Goal: Task Accomplishment & Management: Manage account settings

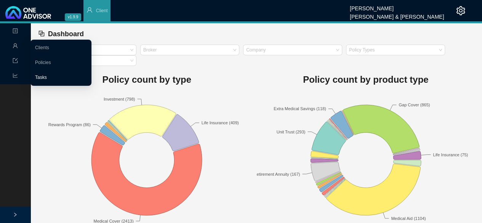
click at [44, 75] on link "Tasks" at bounding box center [41, 77] width 12 height 5
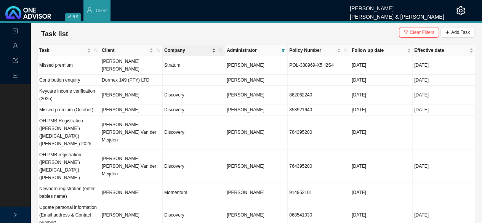
click at [177, 48] on span "Company" at bounding box center [187, 51] width 46 height 8
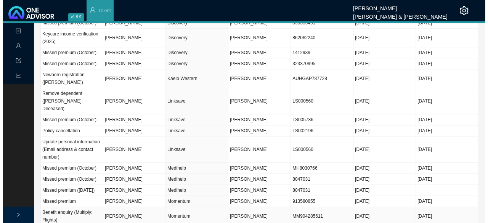
scroll to position [206, 0]
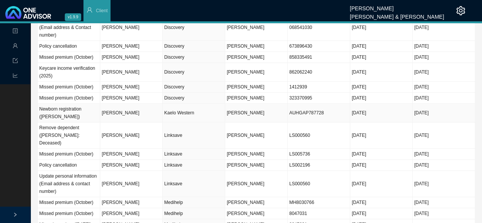
click at [174, 104] on td "Kaelo Western" at bounding box center [194, 113] width 63 height 19
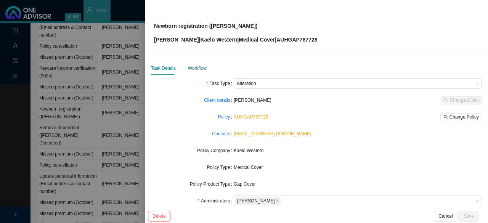
click at [196, 66] on div "Workflow" at bounding box center [197, 68] width 19 height 8
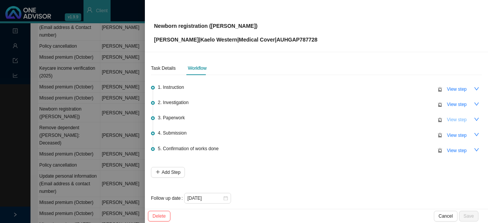
click at [447, 119] on span "View step" at bounding box center [457, 120] width 20 height 8
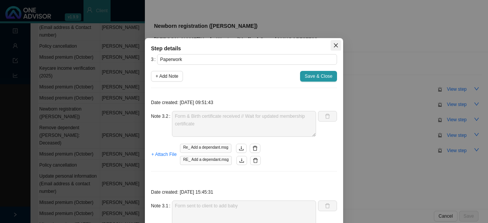
click at [333, 45] on icon "close" at bounding box center [335, 45] width 5 height 5
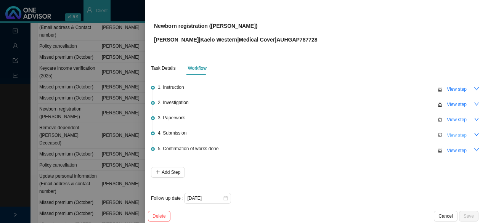
click at [447, 135] on span "View step" at bounding box center [457, 136] width 20 height 8
type input "Submission"
type textarea "Submitted form, membership & birth certificate"
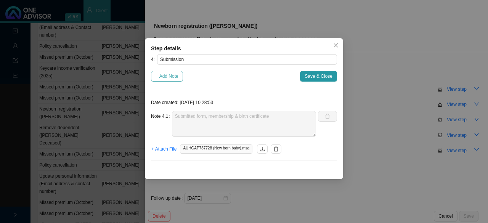
click at [169, 79] on span "+ Add Note" at bounding box center [167, 76] width 23 height 8
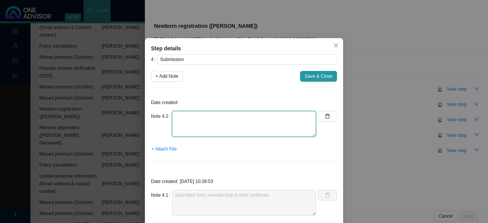
click at [189, 129] on textarea at bounding box center [244, 124] width 144 height 26
type textarea "a"
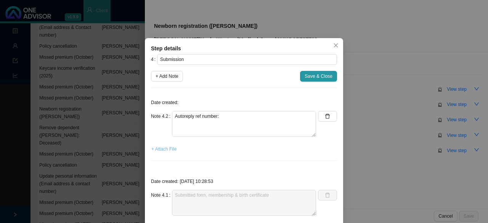
click at [160, 146] on span "+ Attach File" at bounding box center [163, 149] width 25 height 8
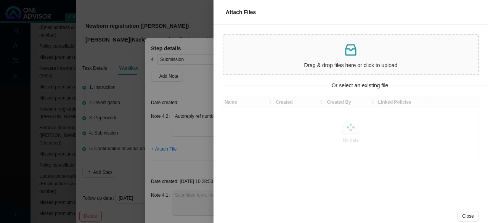
click at [313, 51] on p at bounding box center [351, 50] width 249 height 16
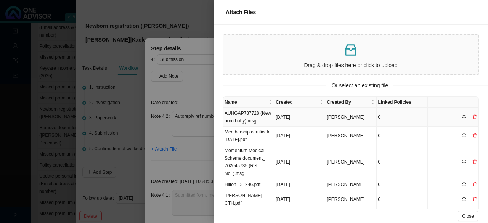
click at [255, 116] on td "AUHGAP787728 (New born baby).msg" at bounding box center [248, 117] width 51 height 19
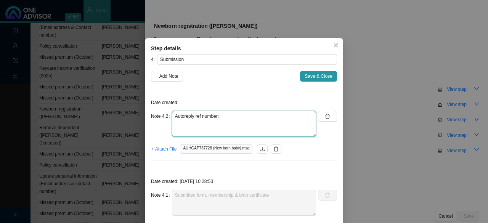
click at [228, 116] on textarea "Autoreply ref number:" at bounding box center [244, 124] width 144 height 26
paste textarea "10942528."
type textarea "Autoreply ref number: 10942528."
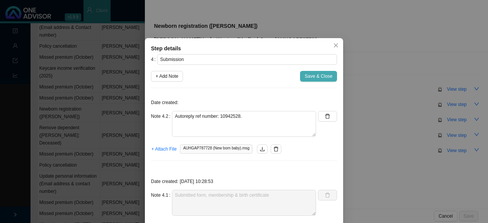
click at [316, 77] on span "Save & Close" at bounding box center [319, 76] width 28 height 8
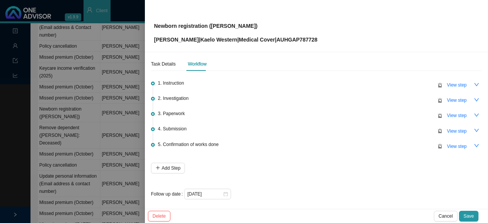
scroll to position [5, 0]
click at [466, 214] on span "Save" at bounding box center [469, 216] width 10 height 8
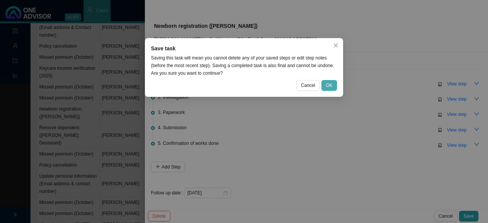
click at [333, 84] on button "OK" at bounding box center [330, 85] width 16 height 11
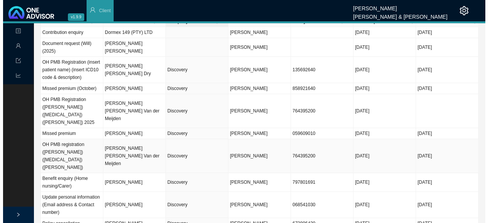
scroll to position [0, 0]
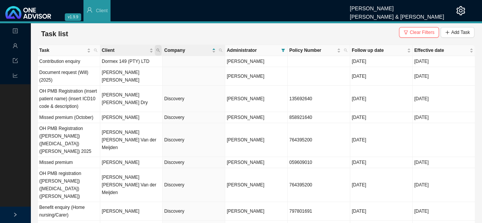
click at [161, 48] on span "Client" at bounding box center [158, 50] width 7 height 11
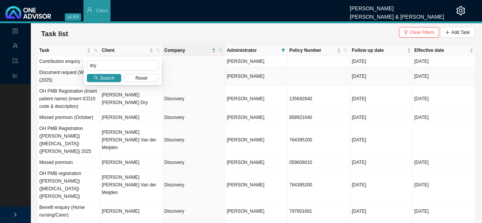
type input "dry"
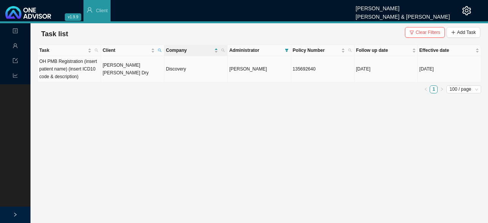
click at [123, 71] on td "[PERSON_NAME] [PERSON_NAME] Dry" at bounding box center [132, 69] width 63 height 26
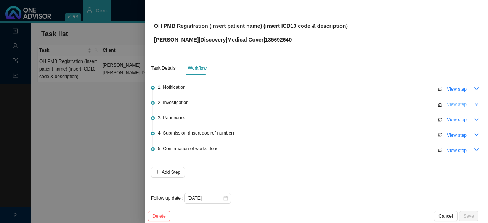
click at [453, 103] on span "View step" at bounding box center [457, 105] width 20 height 8
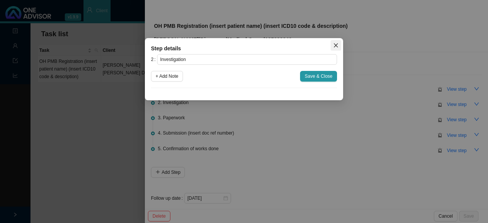
click at [336, 45] on icon "close" at bounding box center [336, 45] width 4 height 4
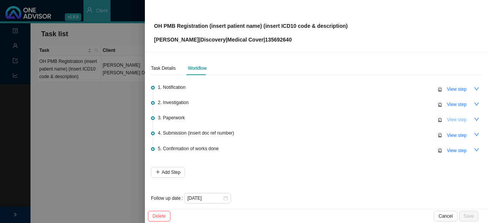
click at [452, 120] on span "View step" at bounding box center [457, 120] width 20 height 8
type input "Paperwork"
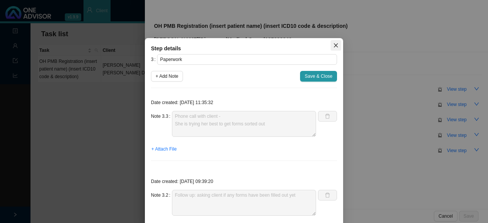
click at [334, 45] on icon "close" at bounding box center [336, 45] width 4 height 4
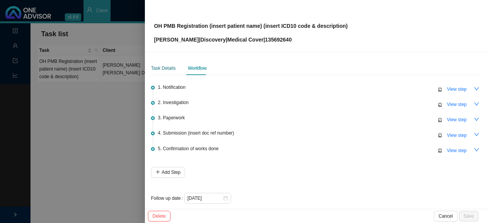
click at [158, 67] on div "Task Details" at bounding box center [163, 68] width 25 height 8
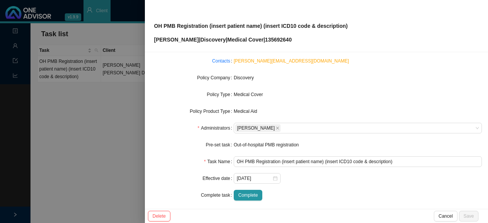
scroll to position [76, 0]
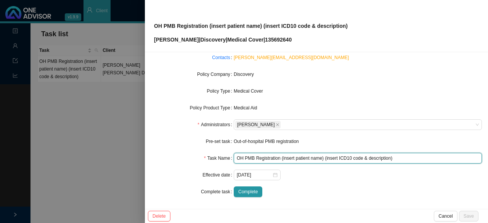
click at [307, 158] on input "OH PMB Registration (insert patient name) (insert ICD10 code & description)" at bounding box center [358, 158] width 248 height 11
drag, startPoint x: 318, startPoint y: 158, endPoint x: 281, endPoint y: 154, distance: 37.9
click at [281, 154] on input "OH PMB Registration (insert patient name) (insert ICD10 code & description)" at bounding box center [358, 158] width 248 height 11
click at [378, 157] on input "OH PMB Registration (Gabriella) (insert ICD10 code & description)" at bounding box center [358, 158] width 248 height 11
type input "OH PMB Registration (Gabriella) (insert ICD10 code & description) [PERSON_NAME]…"
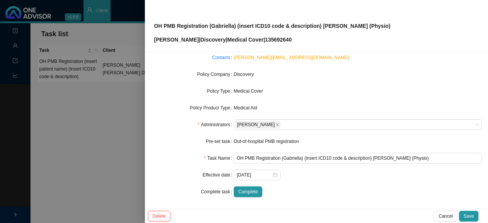
click at [345, 175] on div "[DATE]" at bounding box center [358, 175] width 248 height 11
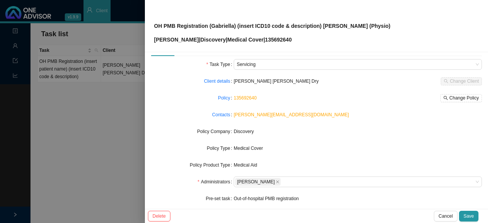
scroll to position [0, 0]
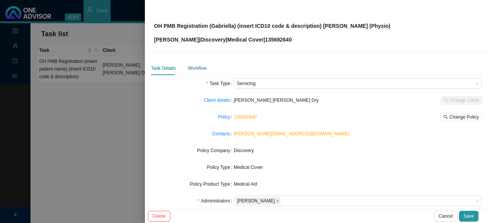
click at [195, 67] on div "Workflow" at bounding box center [197, 68] width 19 height 8
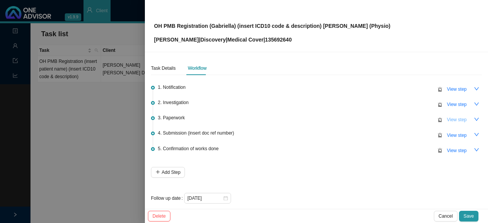
click at [451, 117] on span "View step" at bounding box center [457, 120] width 20 height 8
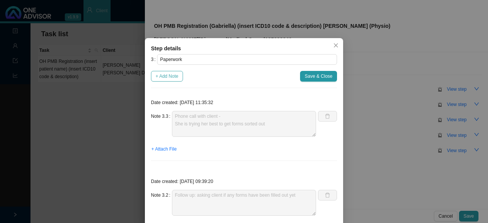
click at [167, 77] on span "+ Add Note" at bounding box center [167, 76] width 23 height 8
type textarea "Phone call with client - She is trying her best to get forms sorted out"
type textarea "Follow up: asking client if any forms have been filled out yet"
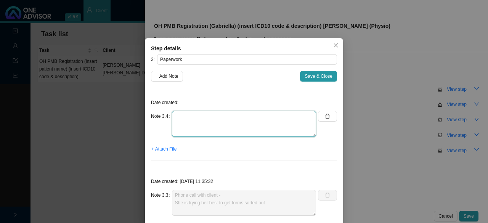
click at [198, 119] on textarea at bounding box center [244, 124] width 144 height 26
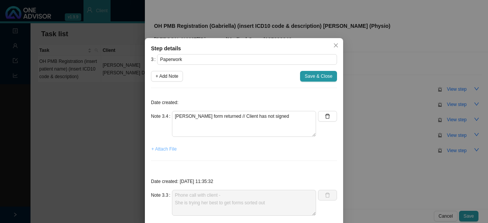
click at [164, 148] on span "+ Attach File" at bounding box center [163, 149] width 25 height 8
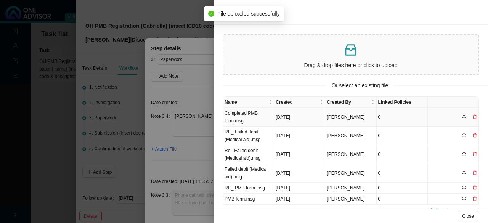
click at [250, 117] on td "Completed PMB form.msg" at bounding box center [248, 117] width 51 height 19
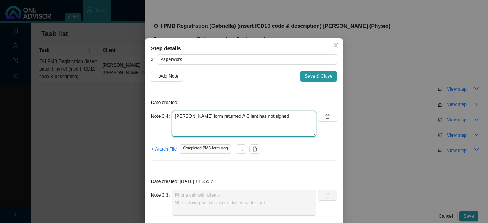
drag, startPoint x: 199, startPoint y: 128, endPoint x: 250, endPoint y: 118, distance: 51.7
click at [200, 128] on textarea "[PERSON_NAME] form returned // Client has not signed" at bounding box center [244, 124] width 144 height 26
click at [292, 119] on textarea "[PERSON_NAME] form returned // Client has not signed" at bounding box center [244, 124] width 144 height 26
click at [283, 115] on textarea "[PERSON_NAME] form returned // Client has not signed Asked Client for signature" at bounding box center [244, 124] width 144 height 26
type textarea "[PERSON_NAME] form returned // Client has not signed // Asked Client for signat…"
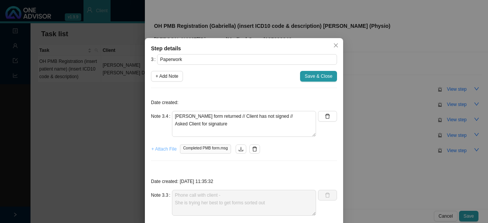
click at [161, 149] on span "+ Attach File" at bounding box center [163, 149] width 25 height 8
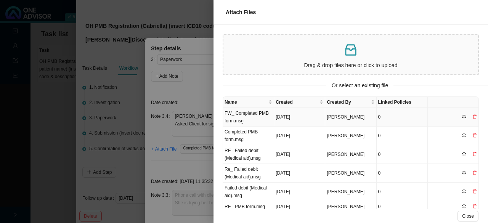
click at [237, 116] on td "FW_ Completed PMB form.msg" at bounding box center [248, 117] width 51 height 19
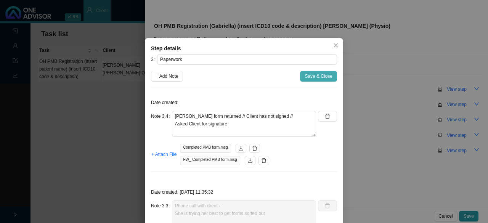
click at [318, 80] on button "Save & Close" at bounding box center [318, 76] width 37 height 11
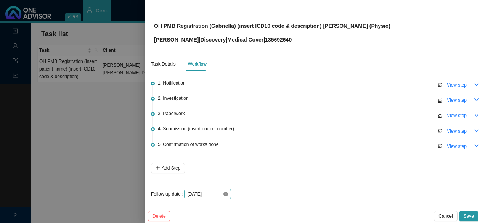
scroll to position [5, 0]
click at [227, 192] on icon "close-circle" at bounding box center [226, 193] width 5 height 5
click at [225, 193] on div at bounding box center [207, 193] width 41 height 8
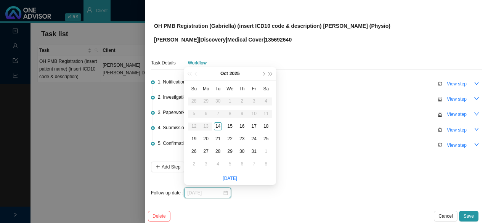
type input "[DATE]"
click at [230, 127] on div "15" at bounding box center [230, 126] width 8 height 8
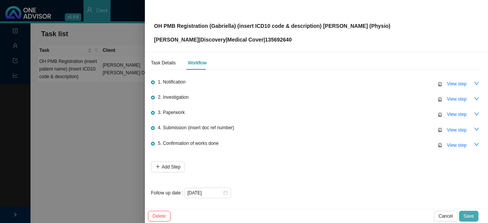
click at [470, 214] on span "Save" at bounding box center [469, 216] width 10 height 8
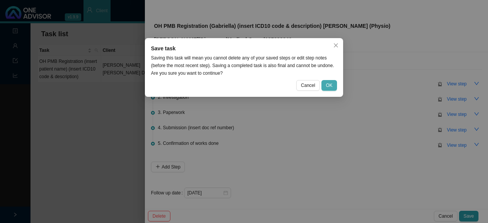
click at [329, 87] on span "OK" at bounding box center [329, 86] width 6 height 8
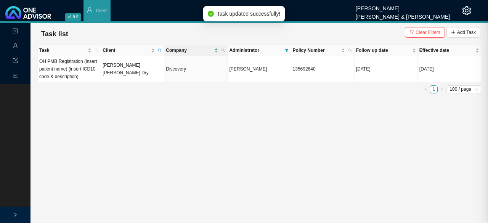
scroll to position [0, 0]
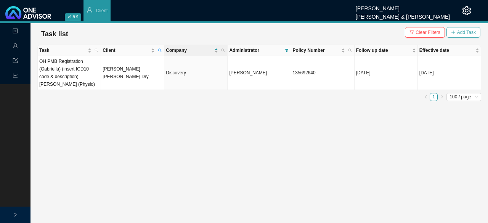
click at [464, 29] on span "Add Task" at bounding box center [466, 33] width 19 height 8
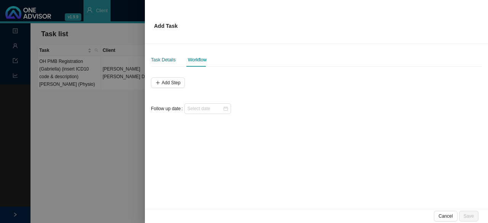
click at [159, 59] on div "Task Details" at bounding box center [163, 60] width 25 height 8
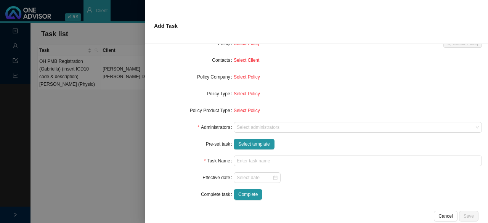
scroll to position [68, 0]
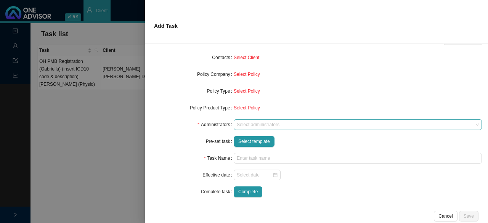
click at [243, 124] on div at bounding box center [354, 125] width 238 height 6
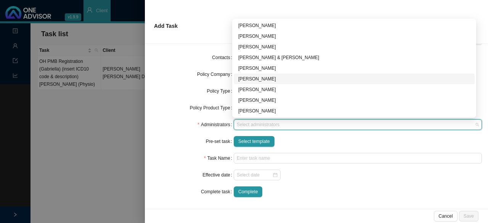
click at [258, 79] on div "[PERSON_NAME]" at bounding box center [354, 79] width 232 height 8
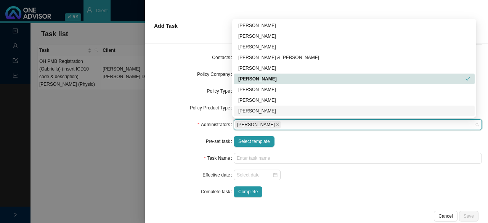
click at [249, 148] on form "Task Type Client details Select Client Select Client Policy Select Policy Selec…" at bounding box center [316, 99] width 331 height 195
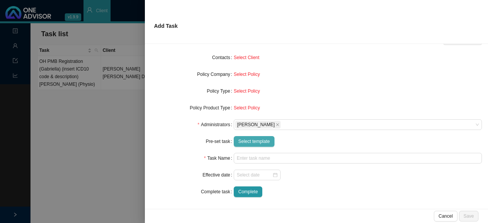
click at [249, 141] on span "Select template" at bounding box center [254, 142] width 32 height 8
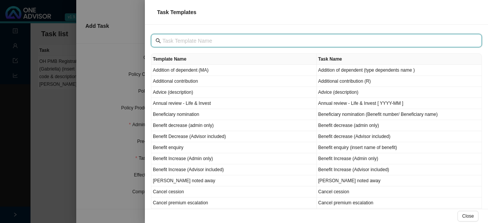
click at [173, 44] on input "text" at bounding box center [317, 41] width 310 height 8
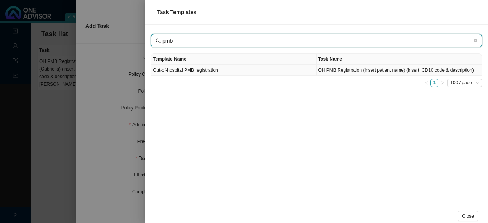
type input "pmb"
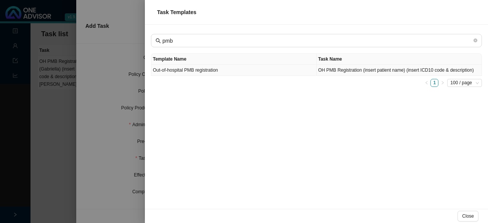
click at [188, 70] on td "Out-of-hospital PMB registration" at bounding box center [234, 70] width 166 height 11
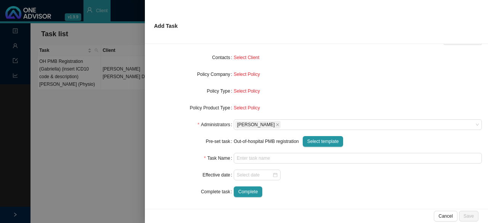
type input "OH PMB Registration (insert patient name) (insert ICD10 code & description)"
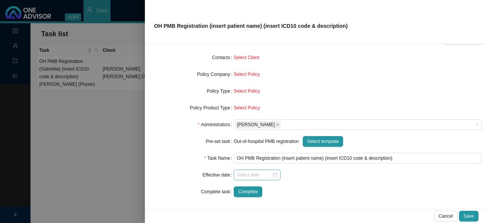
click at [272, 174] on div at bounding box center [257, 175] width 41 height 8
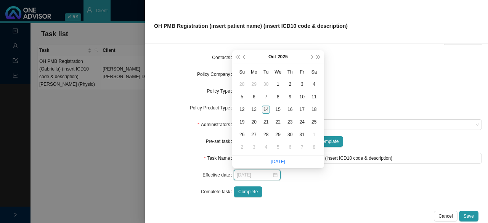
type input "[DATE]"
click at [265, 109] on div "14" at bounding box center [266, 110] width 8 height 8
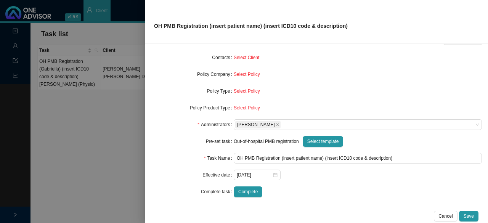
scroll to position [0, 0]
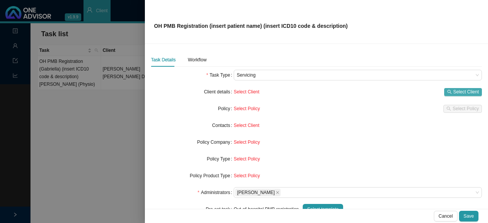
click at [447, 93] on icon "search" at bounding box center [449, 92] width 5 height 5
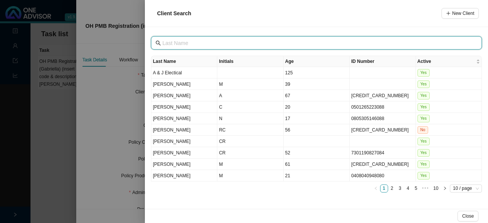
click at [177, 45] on input "text" at bounding box center [317, 43] width 310 height 8
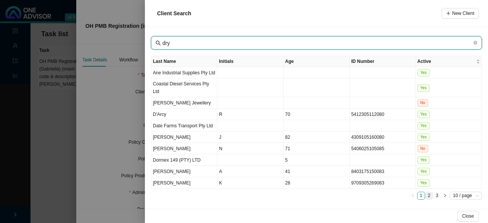
type input "dry"
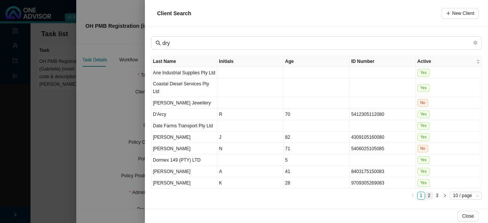
click at [429, 192] on link "2" at bounding box center [429, 195] width 7 height 7
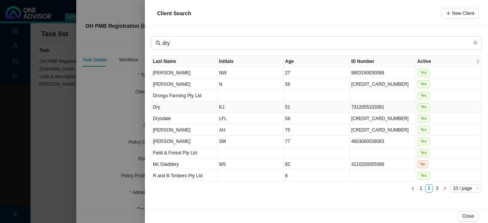
click at [156, 105] on td "Dry" at bounding box center [184, 106] width 66 height 11
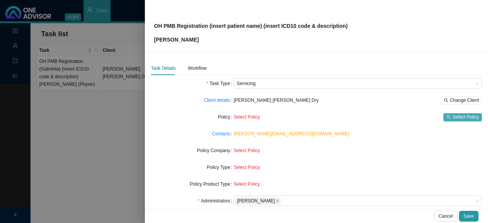
click at [449, 121] on div "Select Policy Select Policy" at bounding box center [358, 117] width 248 height 11
click at [455, 115] on span "Select Policy" at bounding box center [466, 117] width 26 height 8
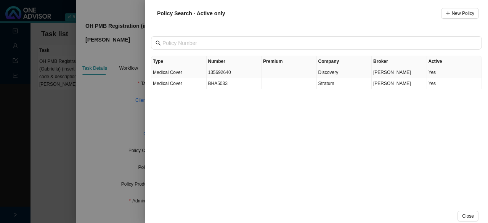
click at [222, 73] on td "135692640" at bounding box center [234, 72] width 55 height 11
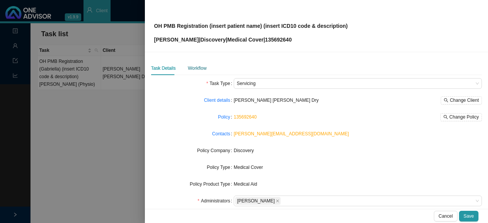
click at [199, 64] on div "Workflow" at bounding box center [197, 68] width 19 height 8
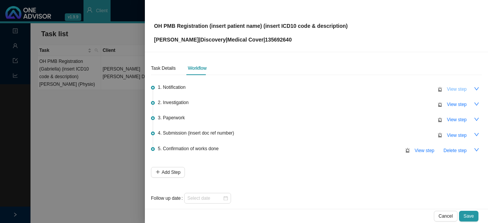
click at [460, 88] on span "View step" at bounding box center [457, 89] width 20 height 8
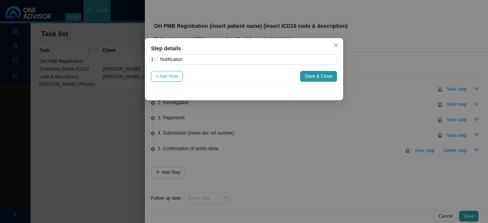
click at [172, 74] on span "+ Add Note" at bounding box center [167, 76] width 23 height 8
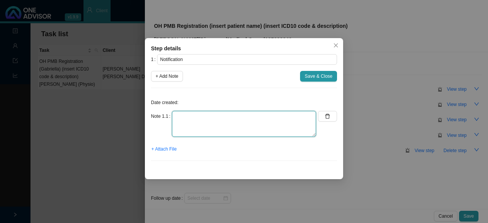
click at [198, 121] on textarea at bounding box center [244, 124] width 144 height 26
type textarea "T"
click at [224, 117] on textarea "PMB renewals required" at bounding box center [244, 124] width 144 height 26
type textarea "PMB renewals required"
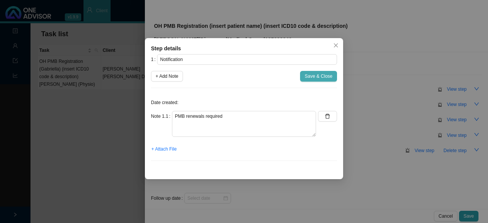
click at [318, 76] on span "Save & Close" at bounding box center [319, 76] width 28 height 8
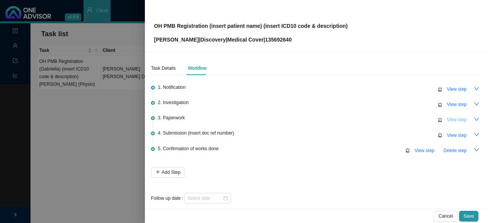
click at [457, 119] on span "View step" at bounding box center [457, 120] width 20 height 8
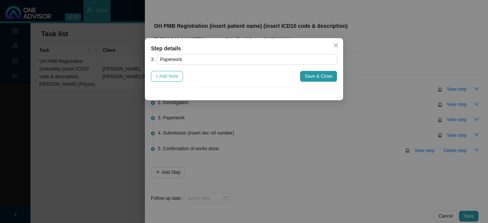
click at [168, 75] on span "+ Add Note" at bounding box center [167, 76] width 23 height 8
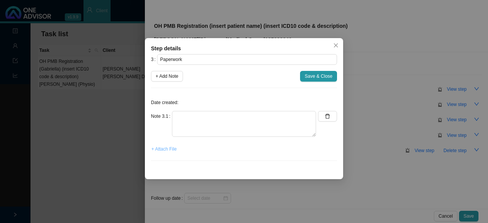
click at [167, 148] on span "+ Attach File" at bounding box center [163, 149] width 25 height 8
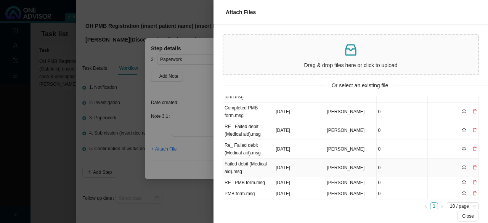
scroll to position [36, 0]
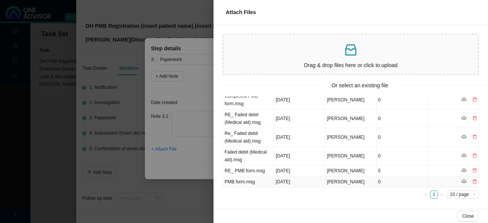
click at [240, 183] on td "PMB form.msg" at bounding box center [248, 182] width 51 height 11
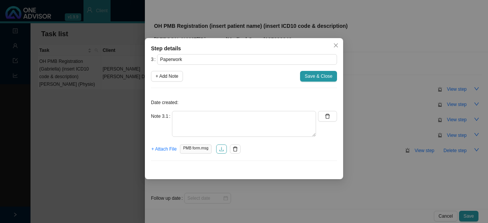
click at [219, 150] on icon "download" at bounding box center [221, 148] width 5 height 5
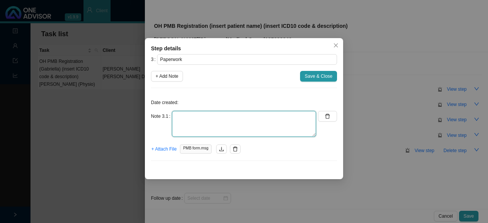
click at [198, 128] on textarea at bounding box center [244, 124] width 144 height 26
type textarea "Blank forms sent to client"
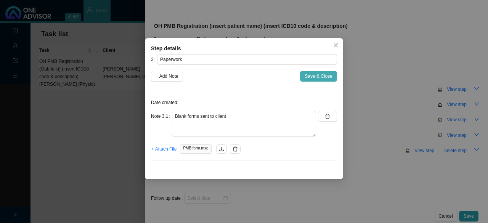
click at [318, 74] on span "Save & Close" at bounding box center [319, 76] width 28 height 8
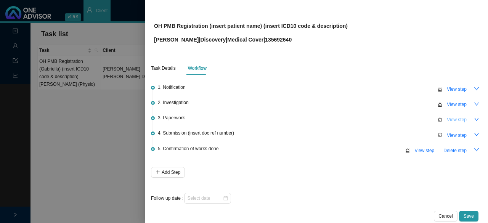
click at [452, 121] on span "View step" at bounding box center [457, 120] width 20 height 8
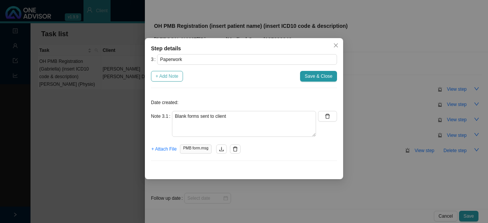
click at [164, 76] on span "+ Add Note" at bounding box center [167, 76] width 23 height 8
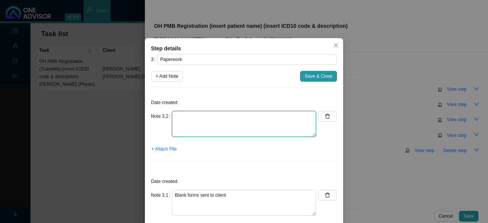
click at [194, 122] on textarea at bounding box center [244, 124] width 144 height 26
click at [191, 117] on textarea at bounding box center [244, 124] width 144 height 26
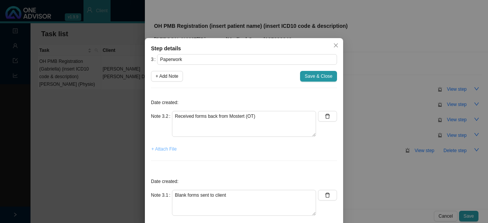
click at [161, 150] on span "+ Attach File" at bounding box center [163, 149] width 25 height 8
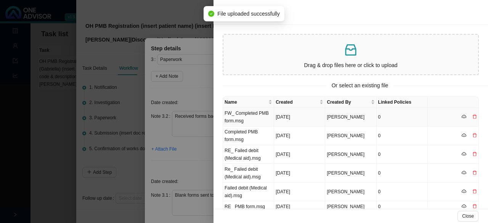
click at [245, 118] on td "FW_ Completed PMB form.msg" at bounding box center [248, 117] width 51 height 19
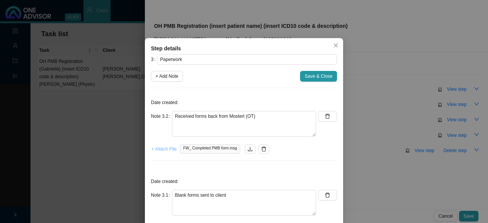
click at [156, 150] on span "+ Attach File" at bounding box center [163, 149] width 25 height 8
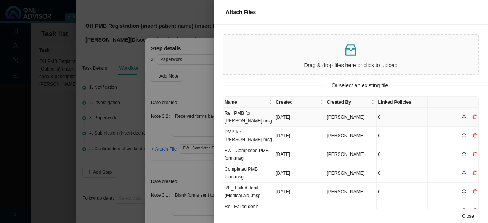
click at [244, 119] on td "Re_ PMB for [PERSON_NAME].msg" at bounding box center [248, 117] width 51 height 19
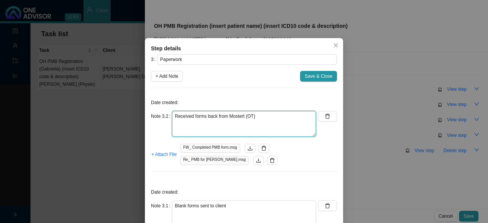
drag, startPoint x: 275, startPoint y: 119, endPoint x: 281, endPoint y: 120, distance: 6.1
click at [275, 119] on textarea "Received forms back from Mostert (OT)" at bounding box center [244, 124] width 144 height 26
click at [265, 114] on textarea "Received forms back from Mostert (OT) Asked" at bounding box center [244, 124] width 144 height 26
click at [198, 121] on textarea "Received forms back from Mostert (OT) // Asked" at bounding box center [244, 124] width 144 height 26
type textarea "Received forms back from Mostert (OT) // Asked client for signed form"
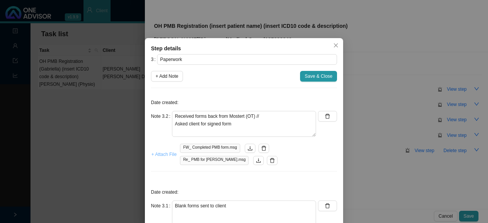
click at [158, 156] on span "+ Attach File" at bounding box center [163, 155] width 25 height 8
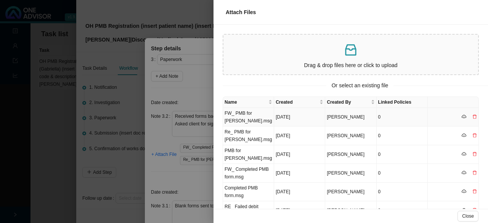
click at [248, 114] on td "FW_ PMB for [PERSON_NAME].msg" at bounding box center [248, 117] width 51 height 19
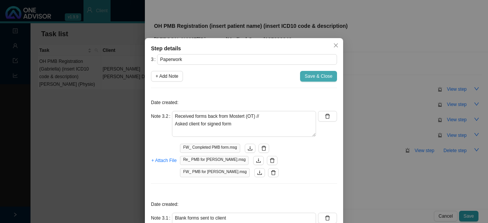
click at [305, 78] on span "Save & Close" at bounding box center [319, 76] width 28 height 8
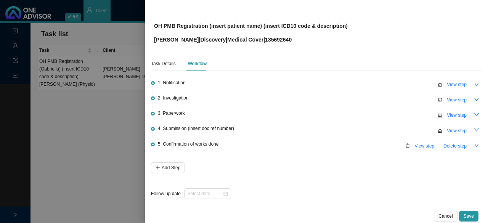
scroll to position [5, 0]
click at [221, 191] on input at bounding box center [204, 193] width 35 height 8
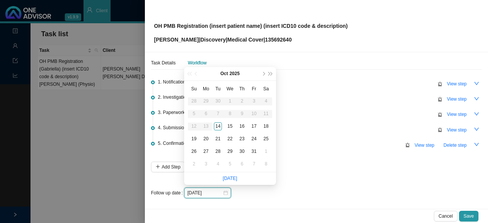
type input "[DATE]"
click at [231, 125] on div "15" at bounding box center [230, 126] width 8 height 8
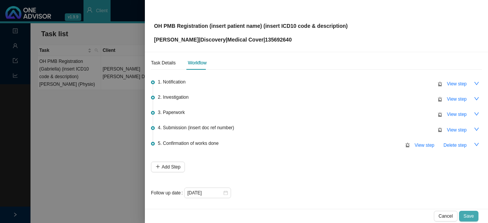
click at [471, 217] on span "Save" at bounding box center [469, 216] width 10 height 8
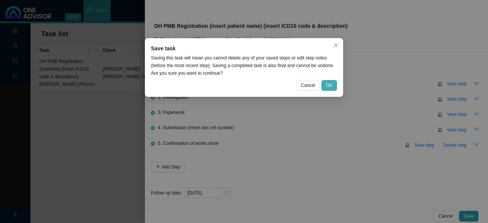
click at [327, 86] on span "OK" at bounding box center [329, 86] width 6 height 8
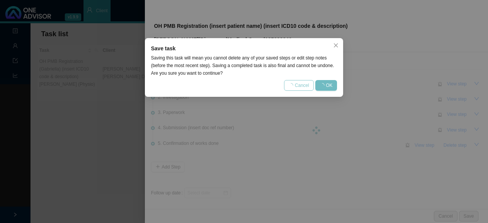
scroll to position [0, 0]
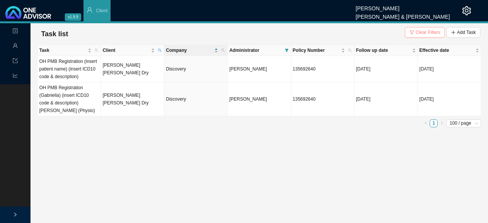
click at [428, 32] on span "Clear Filters" at bounding box center [428, 33] width 25 height 8
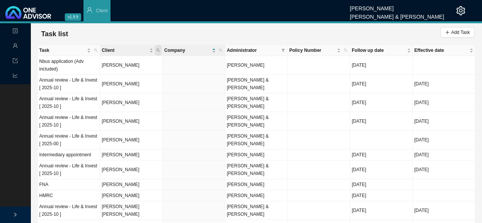
click at [160, 51] on span "Client" at bounding box center [158, 50] width 7 height 11
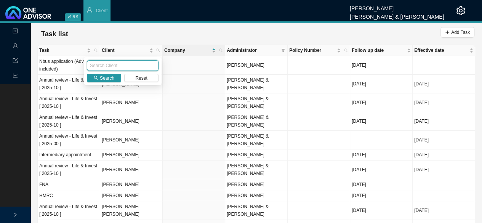
click at [107, 61] on input "text" at bounding box center [123, 65] width 72 height 11
type input "clowes"
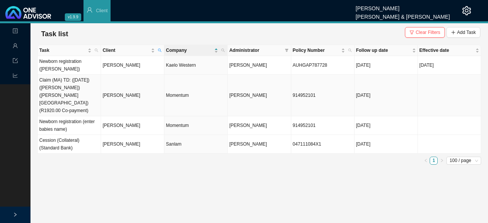
click at [106, 97] on td "[PERSON_NAME]" at bounding box center [132, 96] width 63 height 42
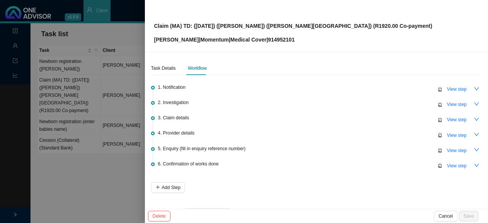
click at [82, 180] on div at bounding box center [244, 111] width 488 height 223
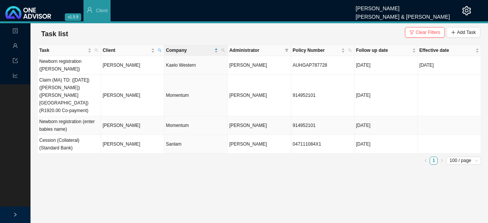
click at [121, 117] on td "[PERSON_NAME]" at bounding box center [132, 125] width 63 height 19
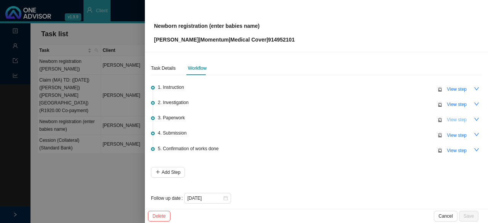
click at [460, 120] on span "View step" at bounding box center [457, 120] width 20 height 8
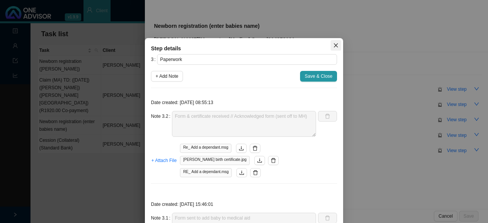
click at [333, 44] on icon "close" at bounding box center [335, 45] width 5 height 5
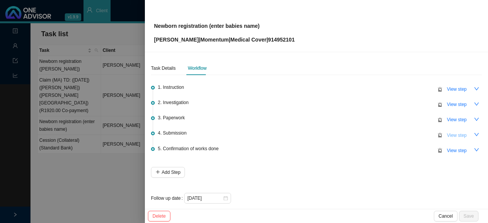
click at [452, 134] on span "View step" at bounding box center [457, 136] width 20 height 8
type input "Submission"
type textarea "Contacted MH // Ref. 702045349 Baby has been added to medical aid, effective [D…"
type textarea "Submitted birth certificate & form // Autoreply ref no. 701616893"
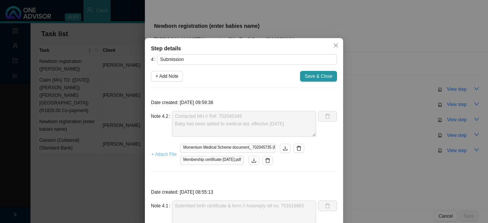
click at [157, 157] on span "+ Attach File" at bounding box center [163, 155] width 25 height 8
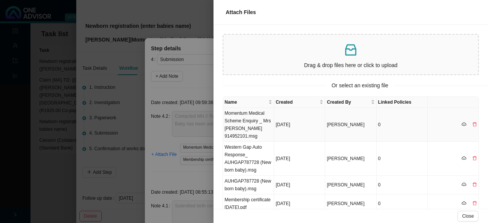
click at [246, 119] on td "Momentum Medical Scheme Enquiry _ Mrs [PERSON_NAME] 914952101.msg" at bounding box center [248, 125] width 51 height 34
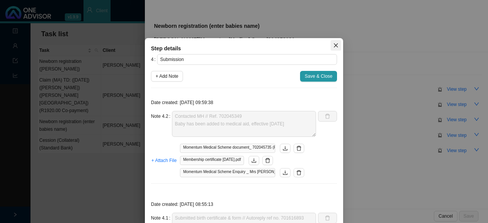
click at [334, 43] on icon "close" at bounding box center [335, 45] width 5 height 5
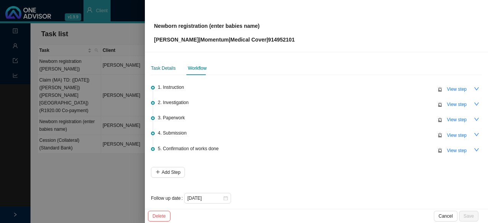
click at [169, 68] on div "Task Details" at bounding box center [163, 68] width 25 height 8
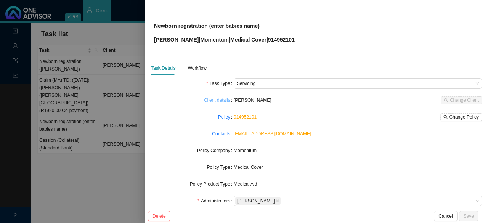
click at [226, 100] on link "Client details" at bounding box center [217, 100] width 26 height 8
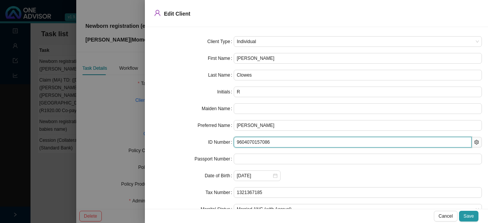
drag, startPoint x: 272, startPoint y: 139, endPoint x: 207, endPoint y: 141, distance: 64.9
click at [207, 141] on div "ID Number 9604070157086" at bounding box center [316, 142] width 331 height 11
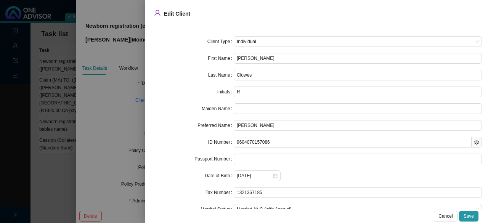
click at [116, 110] on div at bounding box center [244, 111] width 488 height 223
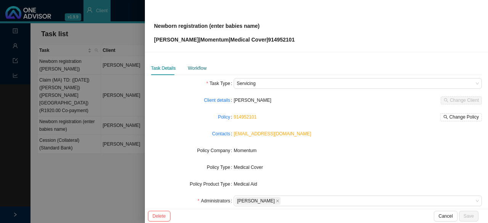
click at [196, 68] on div "Workflow" at bounding box center [197, 68] width 19 height 8
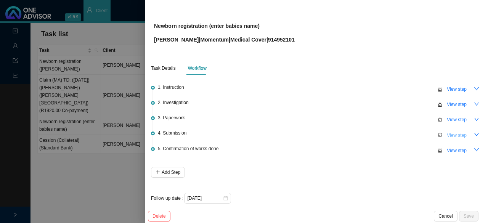
click at [449, 136] on span "View step" at bounding box center [457, 136] width 20 height 8
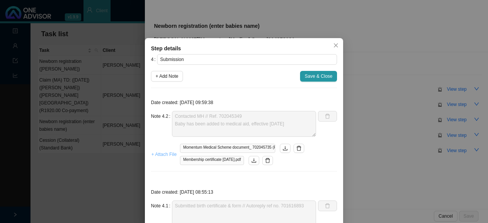
click at [164, 153] on span "+ Attach File" at bounding box center [163, 155] width 25 height 8
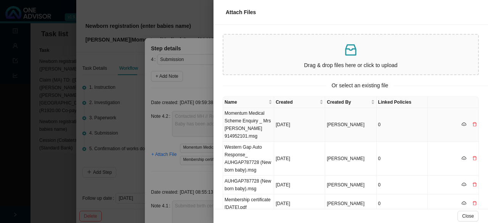
click at [262, 121] on td "Momentum Medical Scheme Enquiry _ Mrs [PERSON_NAME] 914952101.msg" at bounding box center [248, 125] width 51 height 34
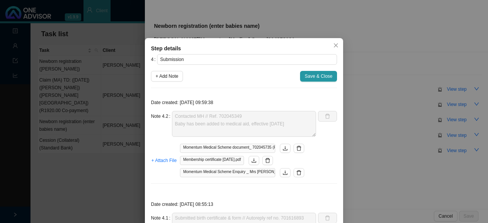
drag, startPoint x: 296, startPoint y: 171, endPoint x: 313, endPoint y: 170, distance: 16.8
click at [296, 171] on icon "delete" at bounding box center [298, 172] width 5 height 5
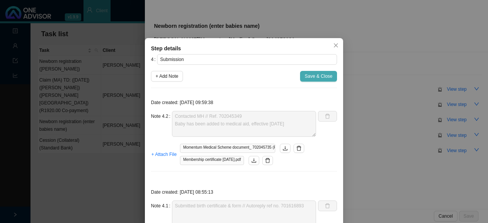
click at [307, 74] on span "Save & Close" at bounding box center [319, 76] width 28 height 8
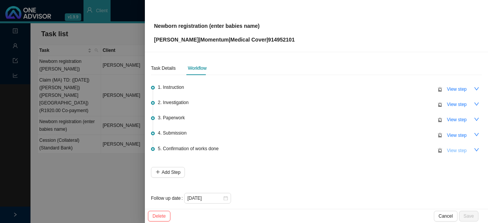
click at [447, 152] on span "View step" at bounding box center [457, 151] width 20 height 8
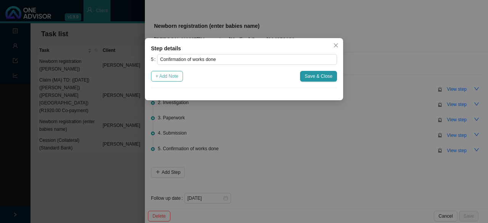
drag, startPoint x: 167, startPoint y: 76, endPoint x: 174, endPoint y: 81, distance: 8.4
click at [167, 76] on span "+ Add Note" at bounding box center [167, 76] width 23 height 8
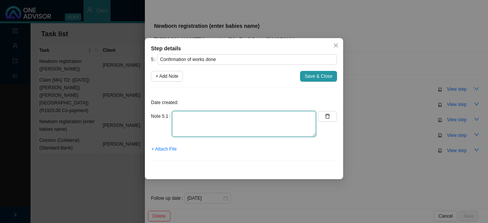
click at [176, 124] on textarea at bounding box center [244, 124] width 144 height 26
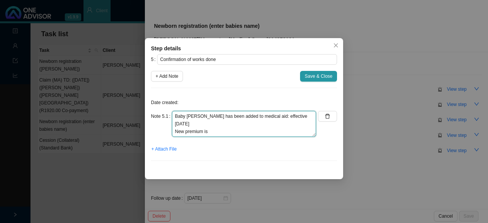
click at [227, 125] on textarea "Baby [PERSON_NAME] has been added to medical aid: effective [DATE] New premium …" at bounding box center [244, 124] width 144 height 26
paste textarea "R8753"
type textarea "Baby [PERSON_NAME] has been added to medical aid: effective [DATE] New premium …"
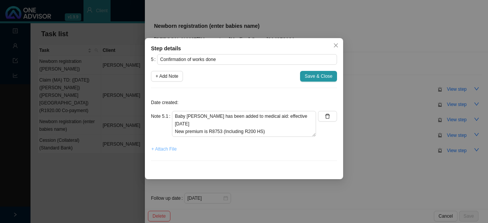
click at [167, 147] on span "+ Attach File" at bounding box center [163, 149] width 25 height 8
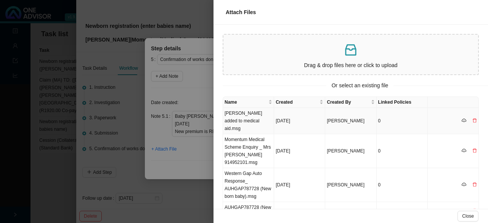
click at [261, 117] on td "[PERSON_NAME] added to medical aid.msg" at bounding box center [248, 121] width 51 height 26
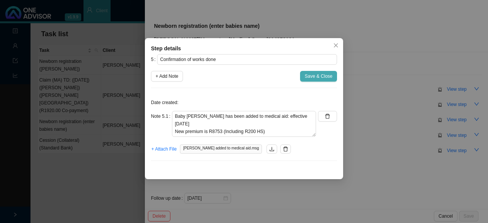
click at [310, 76] on span "Save & Close" at bounding box center [319, 76] width 28 height 8
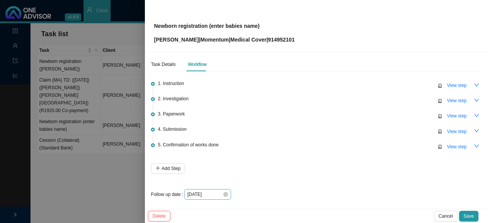
scroll to position [5, 0]
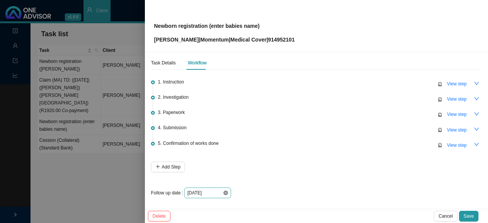
click at [224, 192] on icon "close-circle" at bounding box center [226, 193] width 5 height 5
click at [225, 191] on div at bounding box center [207, 193] width 41 height 8
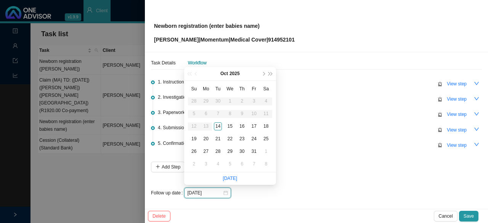
type input "[DATE]"
click at [231, 126] on div "15" at bounding box center [230, 126] width 8 height 8
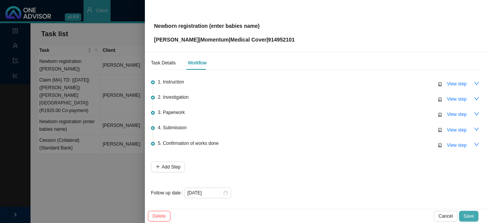
click at [470, 212] on button "Save" at bounding box center [468, 216] width 19 height 11
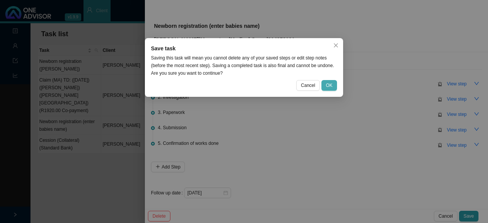
click at [329, 85] on span "OK" at bounding box center [329, 86] width 6 height 8
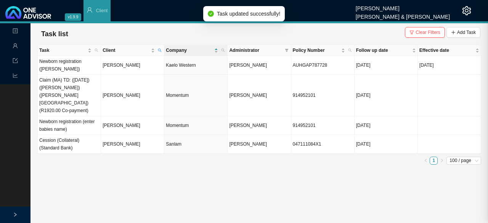
scroll to position [0, 0]
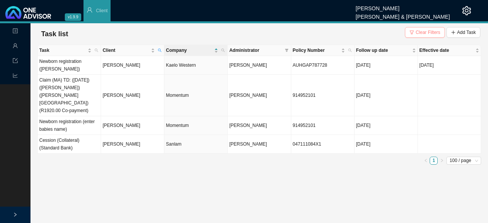
click at [416, 33] on button "Clear Filters" at bounding box center [425, 32] width 40 height 11
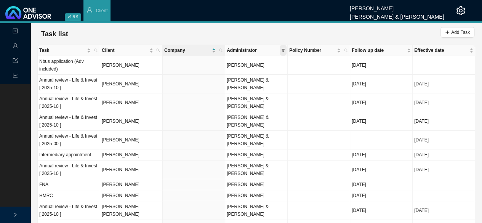
click at [282, 49] on icon "filter" at bounding box center [283, 50] width 3 height 3
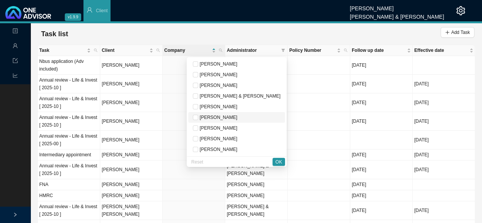
click at [234, 116] on span "[PERSON_NAME]" at bounding box center [217, 117] width 39 height 5
checkbox input "true"
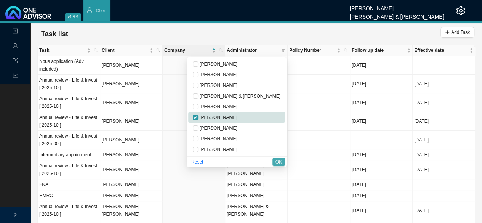
click at [280, 163] on span "OK" at bounding box center [279, 162] width 6 height 8
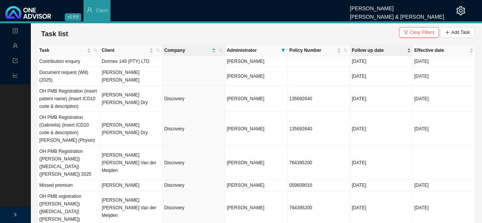
click at [363, 48] on span "Follow up date" at bounding box center [379, 51] width 54 height 8
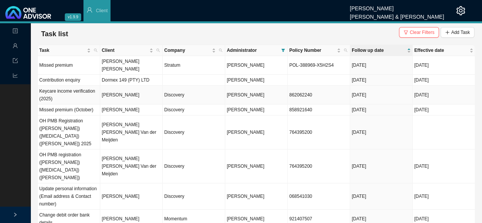
click at [180, 96] on td "Discovery" at bounding box center [194, 95] width 63 height 19
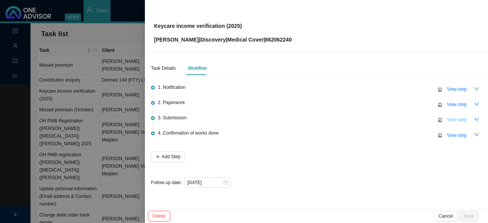
click at [453, 119] on span "View step" at bounding box center [457, 120] width 20 height 8
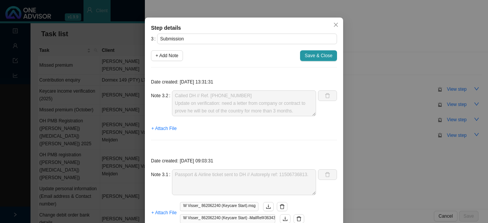
scroll to position [38, 0]
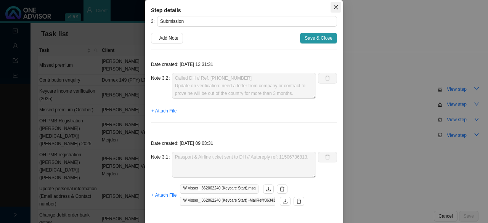
drag, startPoint x: 331, startPoint y: 11, endPoint x: 365, endPoint y: 20, distance: 35.6
click at [332, 10] on button "Close" at bounding box center [336, 7] width 11 height 11
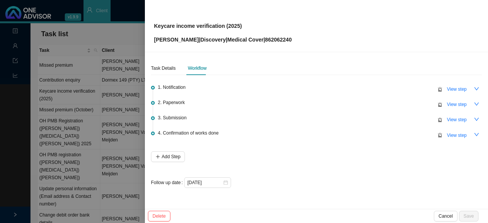
scroll to position [13, 0]
click at [459, 103] on span "View step" at bounding box center [457, 105] width 20 height 8
type input "Paperwork"
type textarea "Member will start working on the [DATE]. A company letter or contract will then…"
type textarea "Member wants to change plan to a smart plan (this is considered an upgrade) - t…"
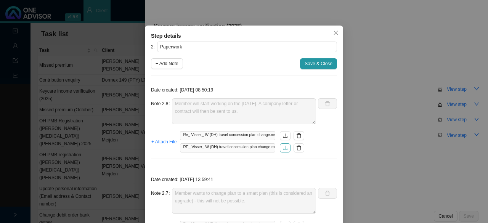
click at [284, 151] on icon "download" at bounding box center [285, 147] width 5 height 5
drag, startPoint x: 165, startPoint y: 77, endPoint x: 169, endPoint y: 79, distance: 5.0
click at [165, 68] on span "+ Add Note" at bounding box center [167, 64] width 23 height 8
type textarea "Member will start working on the [DATE]. A company letter or contract will then…"
type textarea "Member wants to change plan to a smart plan (this is considered an upgrade) - t…"
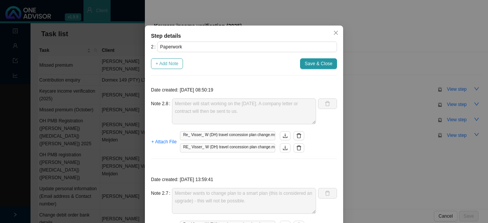
type textarea "Asked client for work [DEMOGRAPHIC_DATA] or letter from employee"
type textarea "Airline ticket received // Acknowledgement"
type textarea "Informed client - Need to wait for the ticket to be booked first before the inc…"
type textarea "Supporting docs received"
type textarea "Called DH // Sent through copy of passport, contract & airline ticket. Ref: 114…"
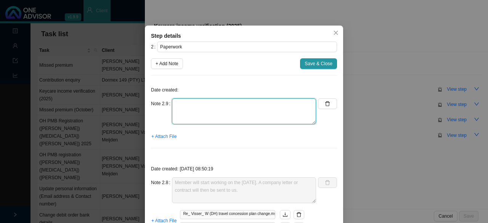
click at [185, 124] on textarea at bounding box center [244, 111] width 144 height 26
type textarea "Asked client for work [DEMOGRAPHIC_DATA]"
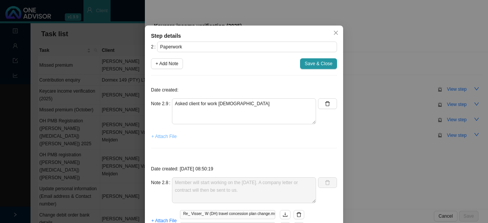
click at [158, 140] on span "+ Attach File" at bounding box center [163, 137] width 25 height 8
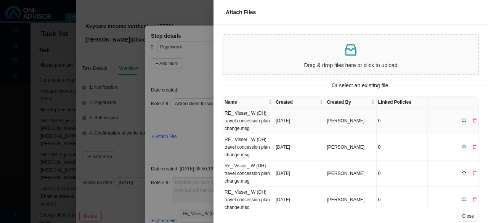
click at [251, 119] on td "RE_ Visser_ W (DH) travel concession plan change.msg" at bounding box center [248, 121] width 51 height 26
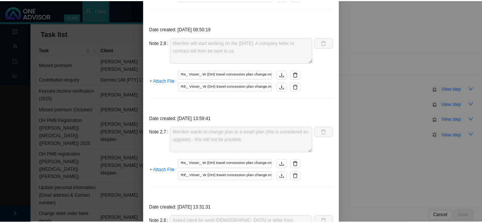
scroll to position [0, 0]
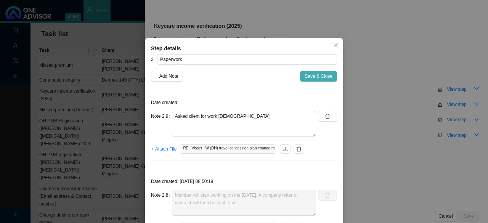
click at [312, 77] on span "Save & Close" at bounding box center [319, 76] width 28 height 8
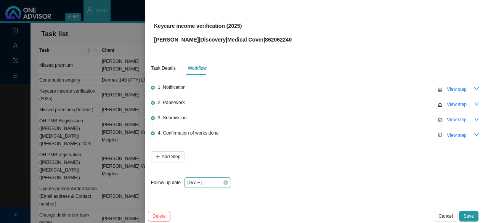
click at [224, 183] on icon "close-circle" at bounding box center [226, 182] width 5 height 5
click at [226, 183] on div at bounding box center [207, 183] width 41 height 8
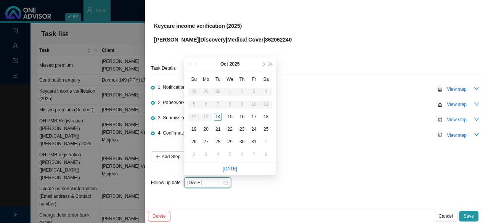
type input "[DATE]"
click at [256, 114] on div "17" at bounding box center [254, 117] width 8 height 8
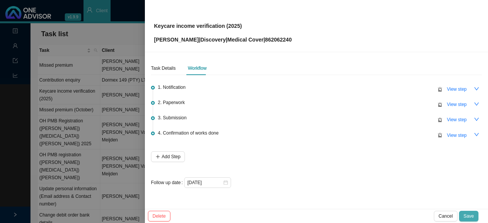
click at [465, 215] on span "Save" at bounding box center [469, 216] width 10 height 8
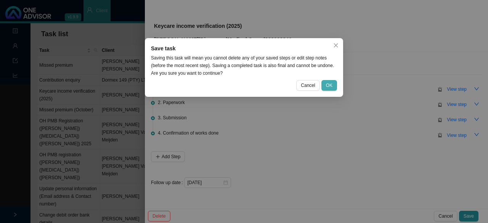
click at [331, 86] on span "OK" at bounding box center [329, 86] width 6 height 8
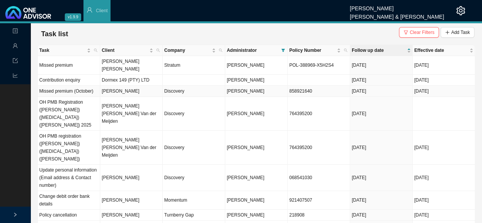
click at [174, 92] on td "Discovery" at bounding box center [194, 91] width 63 height 11
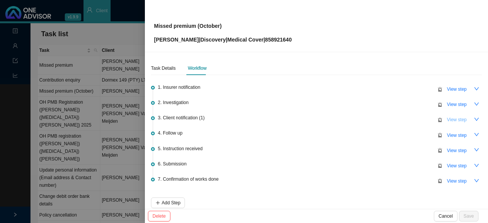
click at [464, 119] on button "View step" at bounding box center [456, 119] width 29 height 11
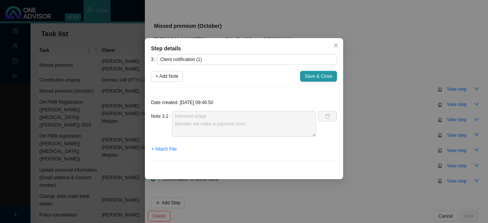
click at [337, 47] on icon "close" at bounding box center [336, 45] width 4 height 4
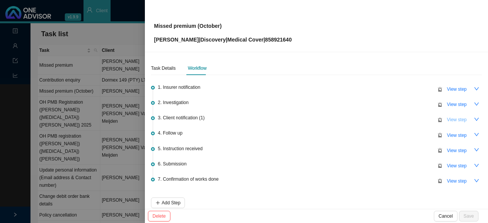
click at [453, 118] on span "View step" at bounding box center [457, 120] width 20 height 8
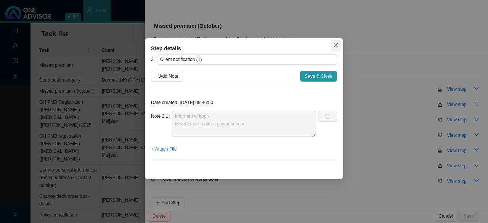
click at [336, 43] on icon "close" at bounding box center [335, 45] width 5 height 5
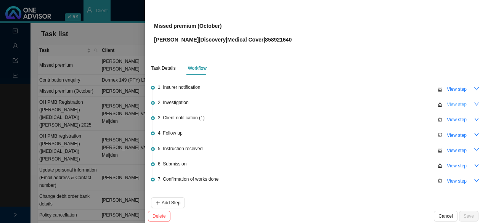
click at [450, 104] on span "View step" at bounding box center [457, 105] width 20 height 8
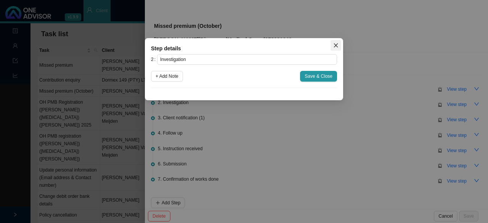
click at [333, 44] on span "Close" at bounding box center [336, 45] width 11 height 5
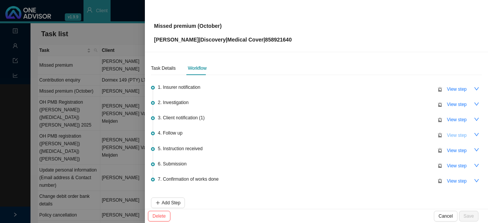
click at [447, 133] on span "View step" at bounding box center [457, 136] width 20 height 8
type input "Follow up"
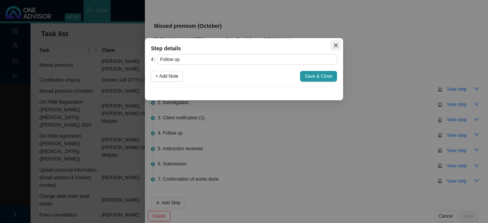
click at [336, 45] on icon "close" at bounding box center [336, 45] width 4 height 4
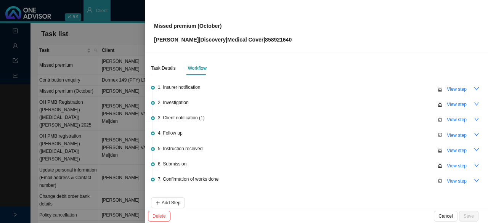
click at [98, 36] on div at bounding box center [244, 111] width 488 height 223
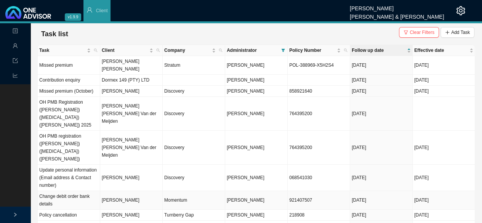
click at [120, 191] on td "[PERSON_NAME]" at bounding box center [131, 200] width 63 height 19
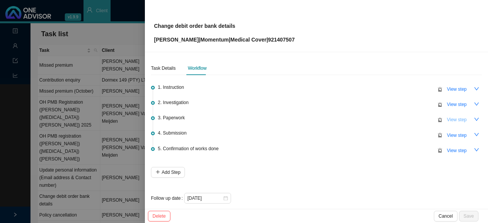
click at [454, 120] on span "View step" at bounding box center [457, 120] width 20 height 8
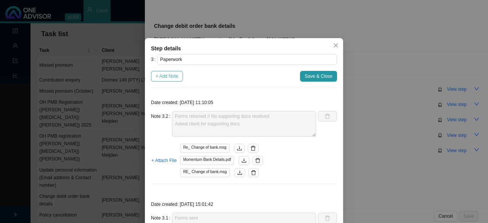
click at [167, 75] on span "+ Add Note" at bounding box center [167, 76] width 23 height 8
type textarea "Forms returned // No supporting docs received Asked client for supporting docs"
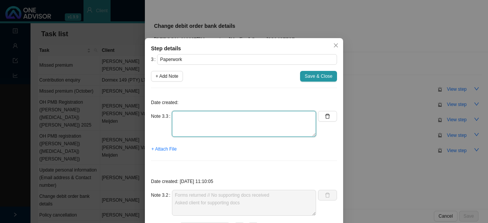
click at [183, 127] on textarea at bounding box center [244, 124] width 144 height 26
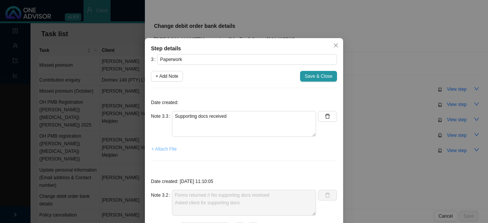
click at [161, 148] on span "+ Attach File" at bounding box center [163, 149] width 25 height 8
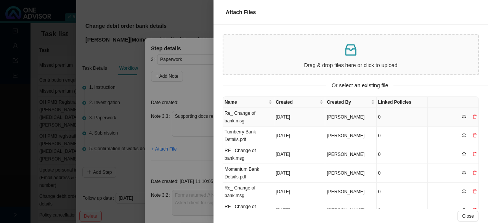
click at [242, 117] on td "Re_ Change of bank.msg" at bounding box center [248, 117] width 51 height 19
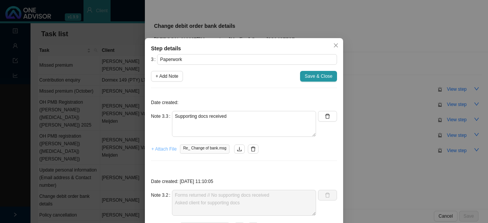
click at [164, 146] on span "+ Attach File" at bounding box center [163, 149] width 25 height 8
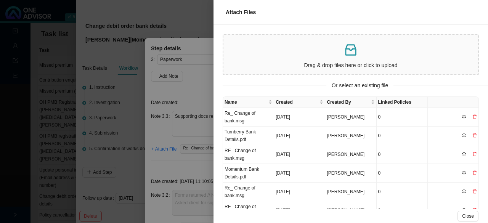
click at [296, 60] on div "Drag & drop files here or click to upload" at bounding box center [351, 55] width 249 height 34
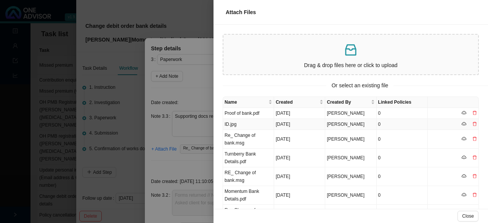
click at [240, 122] on td "ID.jpg" at bounding box center [248, 124] width 51 height 11
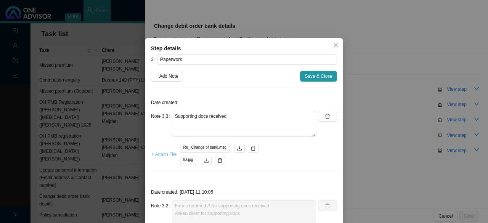
click at [164, 153] on span "+ Attach File" at bounding box center [163, 155] width 25 height 8
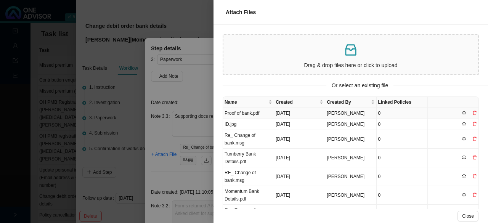
click at [244, 114] on td "Proof of bank.pdf" at bounding box center [248, 113] width 51 height 11
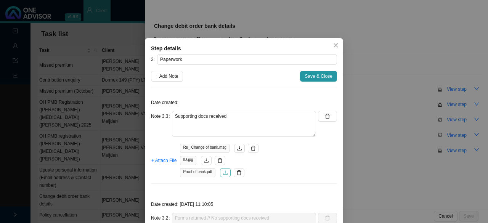
click at [224, 173] on icon "download" at bounding box center [225, 172] width 5 height 4
drag, startPoint x: 259, startPoint y: 105, endPoint x: 256, endPoint y: 109, distance: 4.9
click at [257, 106] on p "Date created:" at bounding box center [244, 103] width 186 height 8
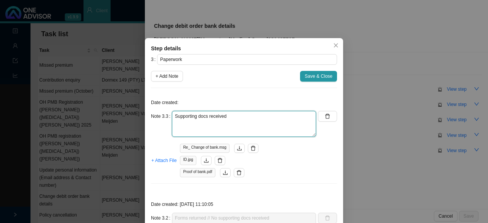
click at [246, 116] on textarea "Supporting docs received" at bounding box center [244, 124] width 144 height 26
click at [233, 112] on textarea "Supporting docs received" at bounding box center [244, 124] width 144 height 26
type textarea "Supporting docs received // acknowledged docs"
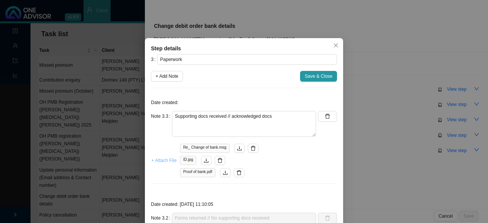
click at [167, 163] on span "+ Attach File" at bounding box center [163, 161] width 25 height 8
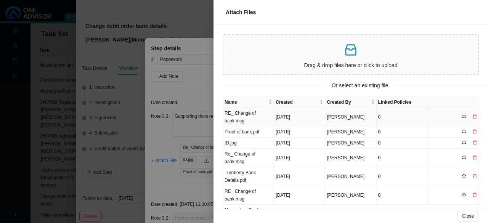
click at [247, 113] on td "RE_ Change of bank.msg" at bounding box center [248, 117] width 51 height 19
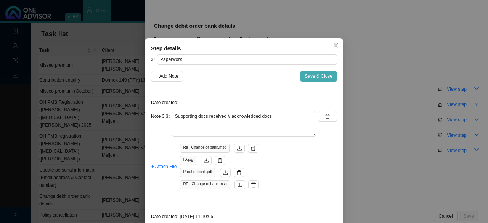
click at [314, 80] on button "Save & Close" at bounding box center [318, 76] width 37 height 11
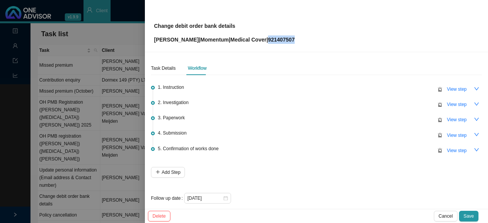
drag, startPoint x: 308, startPoint y: 39, endPoint x: 281, endPoint y: 39, distance: 26.7
click at [281, 39] on div "Change debit order bank details [PERSON_NAME] | Momentum | Medical Cover | 9214…" at bounding box center [316, 26] width 325 height 36
copy p "921407507"
drag, startPoint x: 227, startPoint y: 39, endPoint x: 226, endPoint y: 43, distance: 4.0
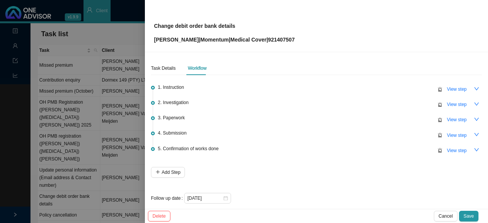
click at [225, 39] on span "Momentum" at bounding box center [214, 40] width 29 height 6
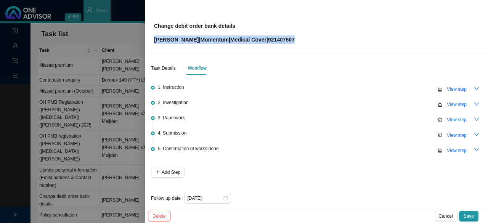
drag, startPoint x: 308, startPoint y: 40, endPoint x: 147, endPoint y: 42, distance: 160.6
click at [147, 42] on div "Change debit order bank details [PERSON_NAME] | Momentum | Medical Cover | 9214…" at bounding box center [316, 26] width 343 height 52
copy p "[PERSON_NAME] | Momentum | Medical Cover | 921407507"
click at [448, 138] on button "View step" at bounding box center [456, 135] width 29 height 11
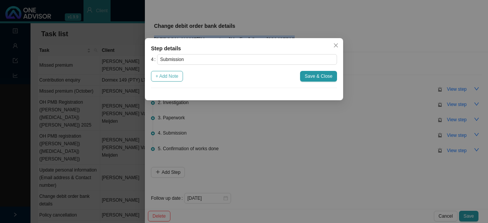
click at [178, 79] on span "+ Add Note" at bounding box center [167, 76] width 23 height 8
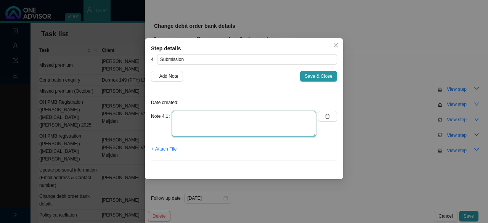
click at [181, 129] on textarea at bounding box center [244, 124] width 144 height 26
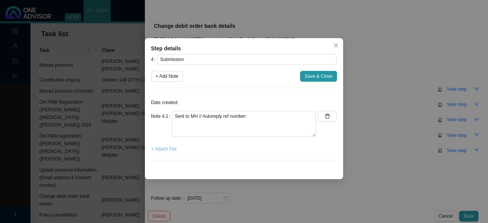
click at [175, 149] on span "+ Attach File" at bounding box center [163, 149] width 25 height 8
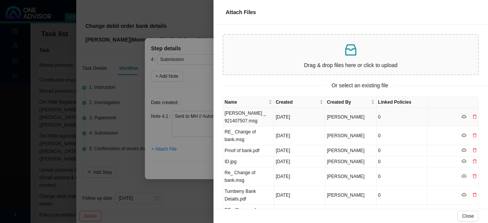
click at [248, 121] on td "[PERSON_NAME] _ 921407507.msg" at bounding box center [248, 117] width 51 height 19
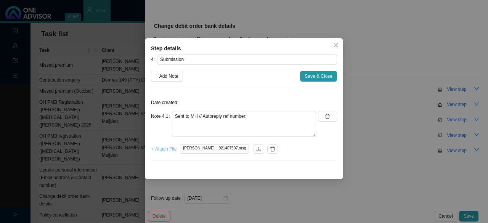
click at [161, 148] on span "+ Attach File" at bounding box center [163, 149] width 25 height 8
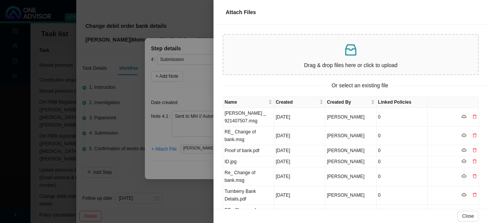
drag, startPoint x: 173, startPoint y: 129, endPoint x: 213, endPoint y: 128, distance: 39.7
click at [173, 129] on div at bounding box center [244, 111] width 488 height 223
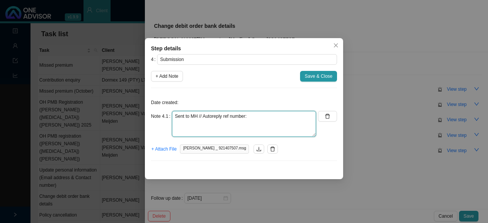
click at [264, 116] on textarea "Sent to MH // Autoreply ref number:" at bounding box center [244, 124] width 144 height 26
paste textarea "702239478"
type textarea "Sent to MH // Autoreply ref number: 702239478"
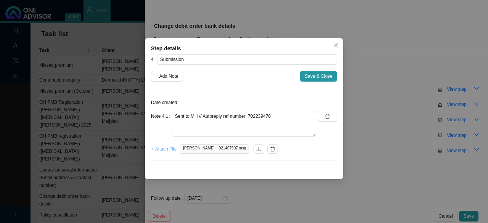
click at [165, 148] on span "+ Attach File" at bounding box center [163, 149] width 25 height 8
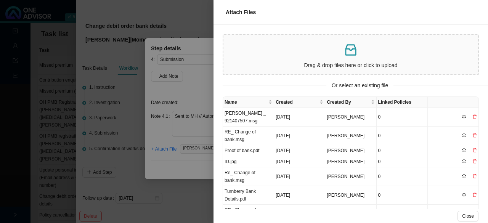
click at [302, 52] on p at bounding box center [351, 50] width 249 height 16
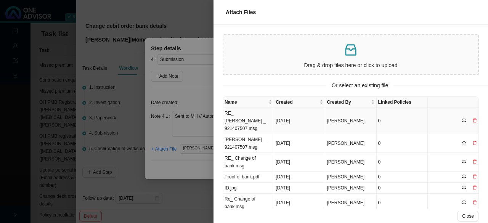
click at [243, 119] on td "RE_ [PERSON_NAME] _ 921407507.msg" at bounding box center [248, 121] width 51 height 26
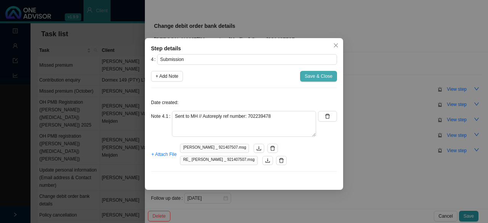
click at [311, 74] on span "Save & Close" at bounding box center [319, 76] width 28 height 8
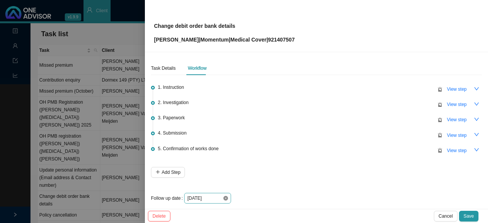
click at [224, 198] on icon "close-circle" at bounding box center [226, 198] width 5 height 5
click at [224, 198] on div at bounding box center [207, 199] width 41 height 8
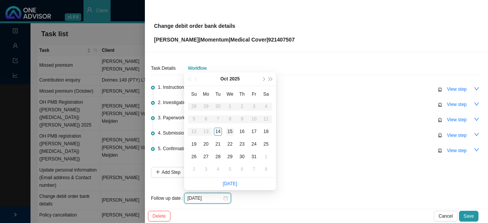
type input "[DATE]"
click at [231, 132] on div "15" at bounding box center [230, 132] width 8 height 8
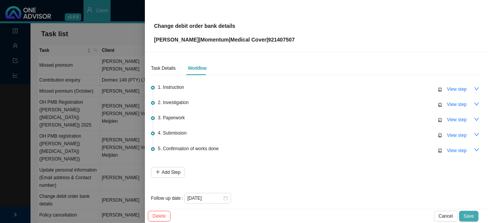
click at [469, 215] on span "Save" at bounding box center [469, 216] width 10 height 8
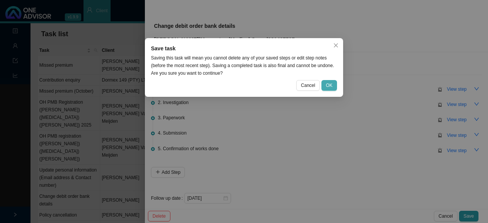
click at [328, 86] on span "OK" at bounding box center [329, 86] width 6 height 8
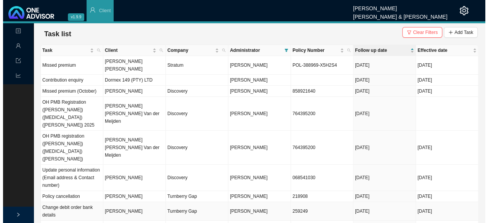
scroll to position [38, 0]
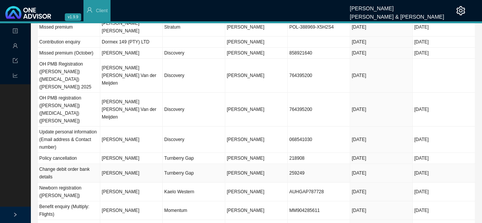
click at [129, 164] on td "[PERSON_NAME]" at bounding box center [131, 173] width 63 height 19
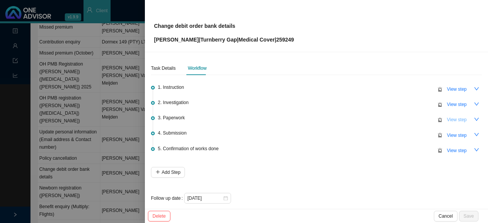
click at [451, 118] on span "View step" at bounding box center [457, 120] width 20 height 8
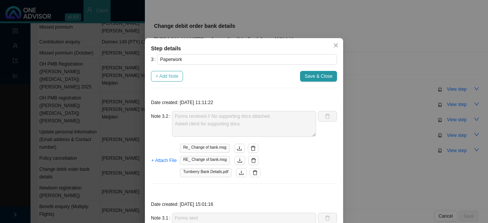
click at [158, 73] on span "+ Add Note" at bounding box center [167, 76] width 23 height 8
type textarea "Forms received // No supporting docs attached. Asked client for supporting docs"
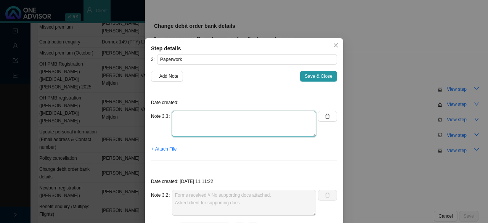
click at [185, 119] on textarea at bounding box center [244, 124] width 144 height 26
type textarea "Supporting docs received // Acknowledged docs"
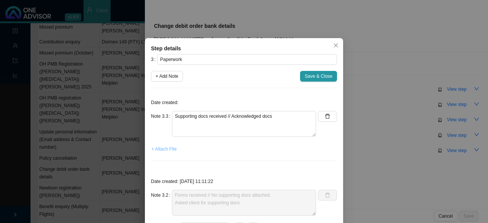
click at [161, 151] on span "+ Attach File" at bounding box center [163, 149] width 25 height 8
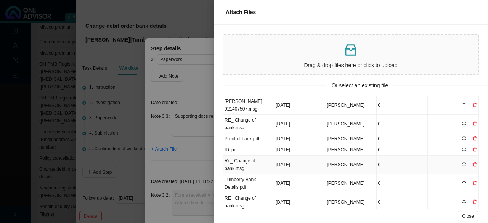
click at [296, 164] on td "[DATE]" at bounding box center [299, 165] width 51 height 19
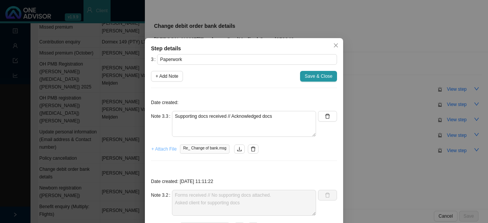
click at [156, 148] on span "+ Attach File" at bounding box center [163, 149] width 25 height 8
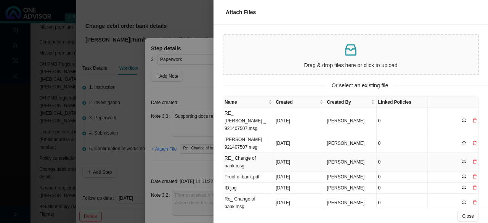
click at [256, 161] on td "RE_ Change of bank.msg" at bounding box center [248, 162] width 51 height 19
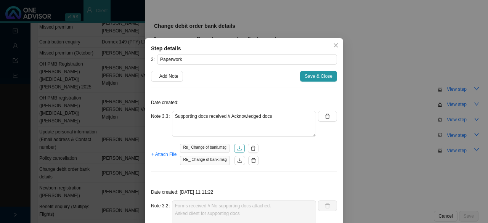
click at [237, 148] on icon "download" at bounding box center [239, 148] width 5 height 5
click at [237, 160] on icon "download" at bounding box center [239, 160] width 5 height 5
click at [311, 76] on span "Save & Close" at bounding box center [319, 76] width 28 height 8
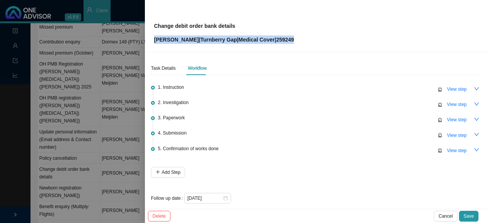
drag, startPoint x: 307, startPoint y: 41, endPoint x: 152, endPoint y: 42, distance: 155.6
click at [152, 42] on div "Change debit order bank details [PERSON_NAME] | Turnberry Gap | Medical Cover |…" at bounding box center [316, 26] width 343 height 52
copy p "[PERSON_NAME] | Turnberry Gap | Medical Cover | 259249"
click at [294, 42] on p "[PERSON_NAME] | Turnberry Gap | Medical Cover | 259249" at bounding box center [224, 39] width 140 height 8
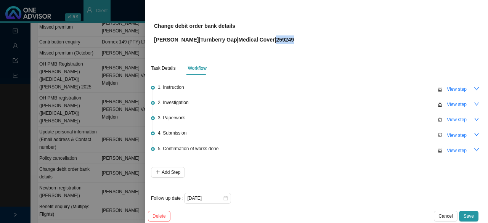
drag, startPoint x: 309, startPoint y: 42, endPoint x: 288, endPoint y: 41, distance: 20.2
click at [288, 41] on div "Change debit order bank details [PERSON_NAME] | Turnberry Gap | Medical Cover |…" at bounding box center [316, 26] width 325 height 36
copy p "259249"
click at [239, 126] on li "3. Paperwork View step" at bounding box center [316, 123] width 331 height 15
click at [169, 70] on div "Task Details" at bounding box center [163, 68] width 25 height 8
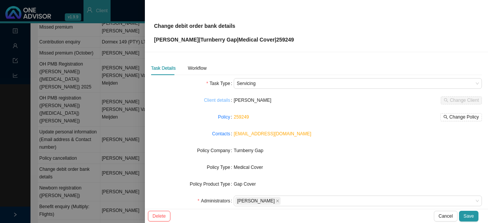
click at [220, 98] on link "Client details" at bounding box center [217, 100] width 26 height 8
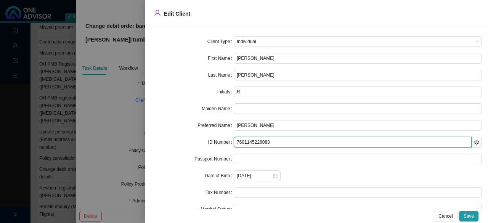
drag, startPoint x: 299, startPoint y: 137, endPoint x: 211, endPoint y: 137, distance: 88.1
click at [211, 137] on div "ID Number 7601145226088" at bounding box center [316, 142] width 331 height 11
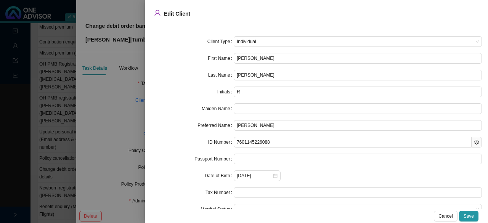
click at [117, 107] on div at bounding box center [244, 111] width 488 height 223
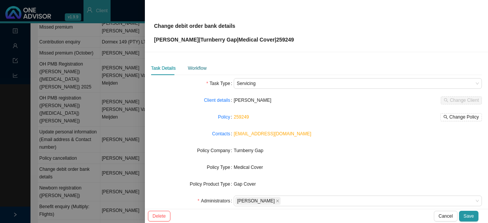
click at [193, 71] on div "Workflow" at bounding box center [197, 68] width 19 height 8
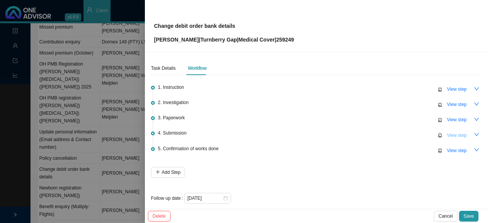
click at [453, 135] on span "View step" at bounding box center [457, 136] width 20 height 8
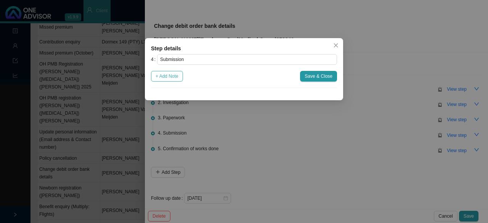
click at [166, 81] on button "+ Add Note" at bounding box center [167, 76] width 32 height 11
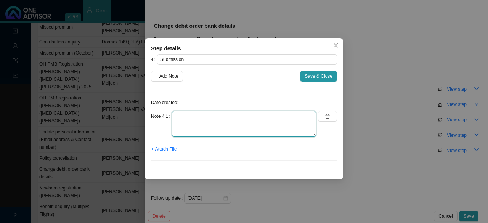
click at [185, 116] on textarea at bounding box center [244, 124] width 144 height 26
type textarea "S"
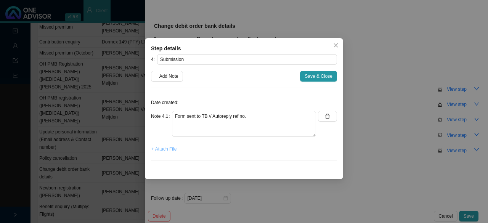
click at [163, 148] on span "+ Attach File" at bounding box center [163, 149] width 25 height 8
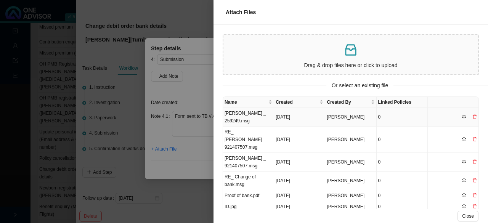
click at [256, 118] on td "[PERSON_NAME] _ 259249.msg" at bounding box center [248, 117] width 51 height 19
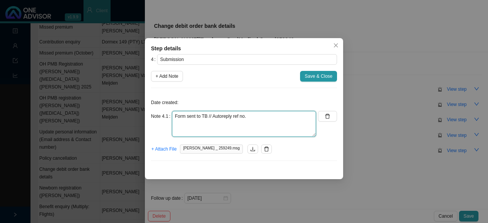
drag, startPoint x: 248, startPoint y: 117, endPoint x: 166, endPoint y: 69, distance: 95.6
click at [248, 117] on textarea "Form sent to TB // Autoreply ref no." at bounding box center [244, 124] width 144 height 26
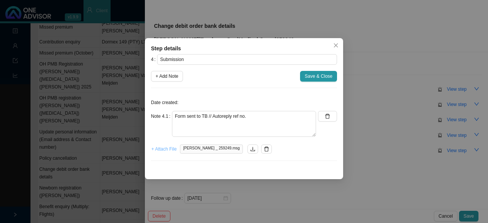
click at [164, 148] on span "+ Attach File" at bounding box center [163, 149] width 25 height 8
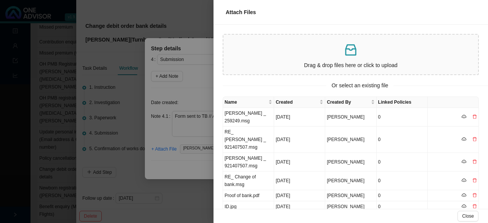
drag, startPoint x: 179, startPoint y: 129, endPoint x: 217, endPoint y: 127, distance: 37.4
click at [179, 128] on div at bounding box center [244, 111] width 488 height 223
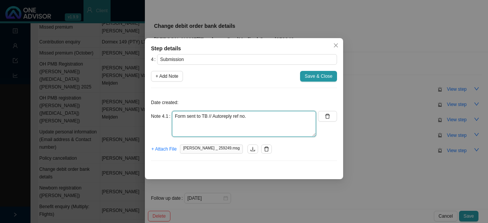
click at [246, 115] on textarea "Form sent to TB // Autoreply ref no." at bounding box center [244, 124] width 144 height 26
click at [253, 116] on textarea "Form sent to TB // Autoreply ref no." at bounding box center [244, 124] width 144 height 26
paste textarea "T00889571."
type textarea "Form sent to TB // Autoreply ref no. T00889571."
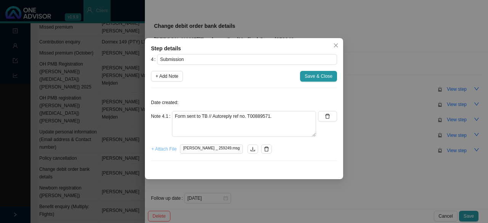
click at [166, 150] on span "+ Attach File" at bounding box center [163, 149] width 25 height 8
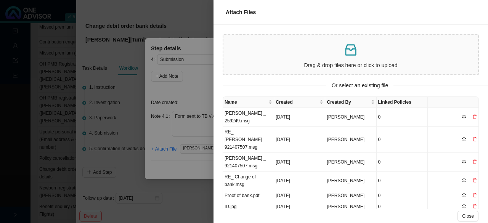
click at [292, 53] on p at bounding box center [351, 50] width 249 height 16
click at [188, 132] on div at bounding box center [244, 111] width 488 height 223
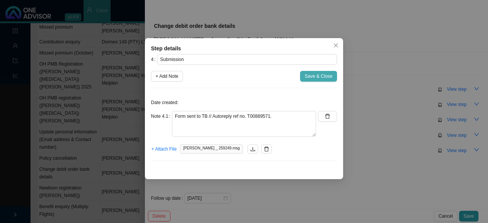
click at [312, 75] on span "Save & Close" at bounding box center [319, 76] width 28 height 8
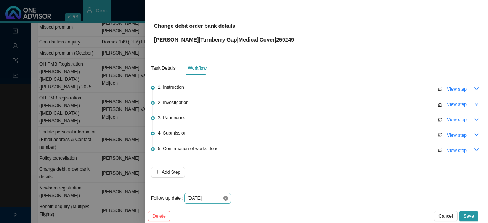
click at [224, 196] on icon "close-circle" at bounding box center [226, 198] width 5 height 5
click at [224, 196] on div at bounding box center [207, 199] width 41 height 8
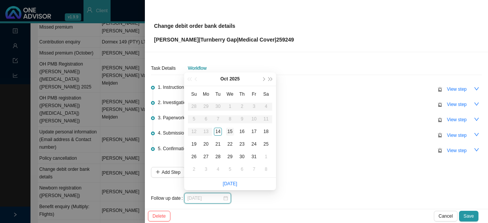
type input "[DATE]"
click at [230, 132] on div "15" at bounding box center [230, 132] width 8 height 8
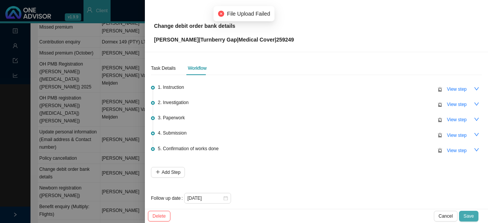
click at [466, 212] on button "Save" at bounding box center [468, 216] width 19 height 11
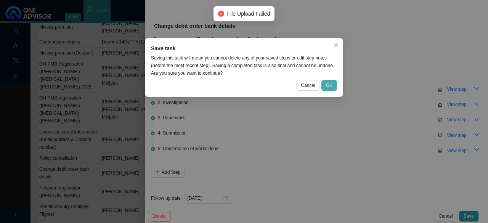
click at [331, 87] on span "OK" at bounding box center [329, 86] width 6 height 8
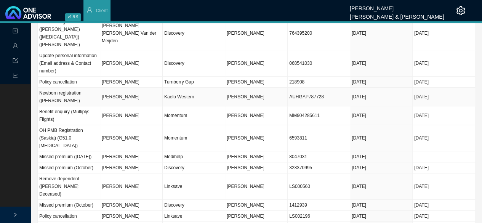
scroll to position [0, 0]
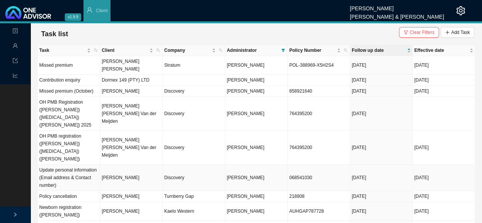
click at [300, 165] on td "068541030" at bounding box center [319, 178] width 63 height 26
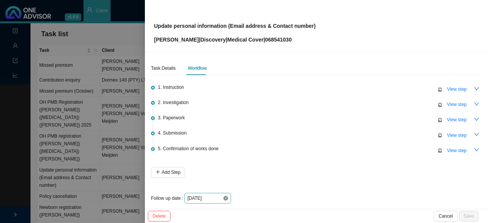
click at [225, 198] on icon "close-circle" at bounding box center [226, 198] width 5 height 5
click at [225, 198] on div at bounding box center [207, 199] width 41 height 8
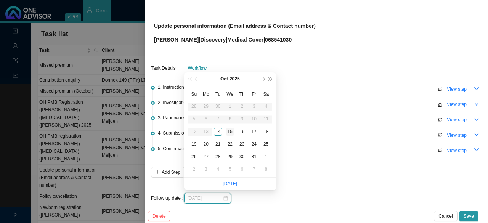
type input "[DATE]"
click at [230, 130] on div "15" at bounding box center [230, 132] width 8 height 8
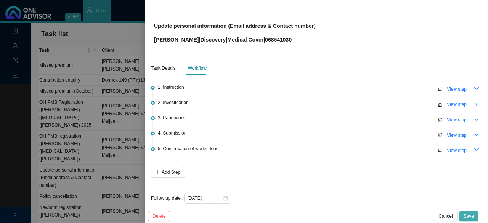
click at [471, 216] on span "Save" at bounding box center [469, 216] width 10 height 8
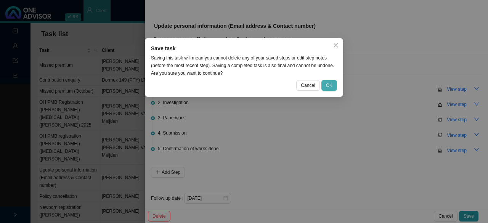
click at [325, 87] on button "OK" at bounding box center [330, 85] width 16 height 11
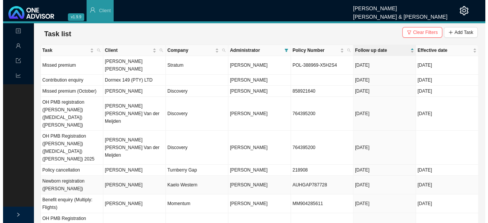
scroll to position [38, 0]
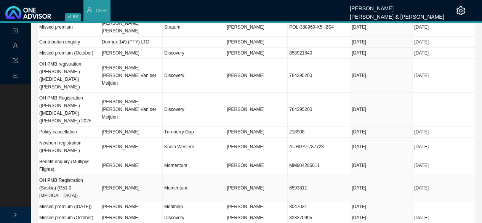
click at [184, 175] on td "Momentum" at bounding box center [194, 188] width 63 height 26
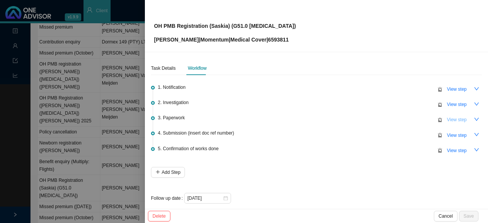
click at [450, 120] on span "View step" at bounding box center [457, 120] width 20 height 8
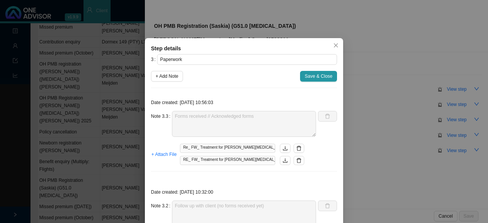
click at [333, 47] on icon "close" at bounding box center [335, 45] width 5 height 5
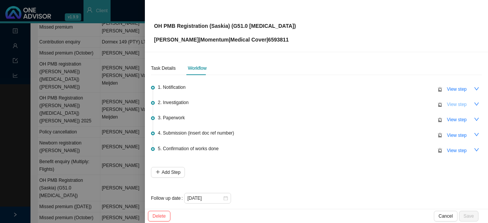
click at [452, 104] on span "View step" at bounding box center [457, 105] width 20 height 8
type input "Investigation"
type textarea "Contacted MH // ref: 700756122 ([PERSON_NAME]) Need form to be completed // mot…"
type textarea "[MEDICAL_DATA]: G51.0: [MEDICAL_DATA] [MEDICAL_DATA] (droop) (weakness) due to …"
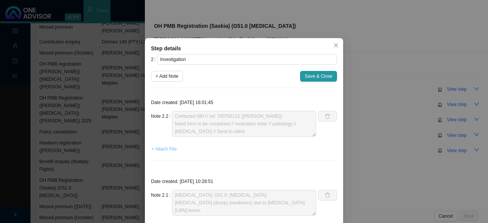
click at [167, 149] on span "+ Attach File" at bounding box center [163, 149] width 25 height 8
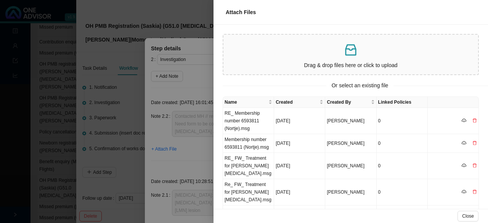
click at [195, 84] on div at bounding box center [244, 111] width 488 height 223
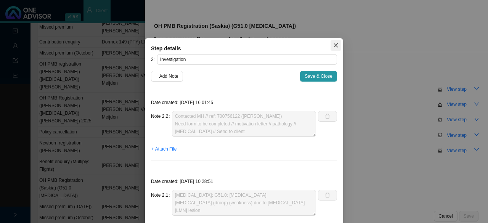
click at [333, 44] on icon "close" at bounding box center [335, 45] width 5 height 5
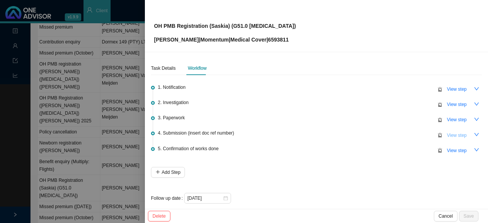
click at [449, 137] on span "View step" at bounding box center [457, 136] width 20 height 8
type input "Submission (insert doc ref number)"
type textarea "Submitted to MH // Autoresponse: 702061755."
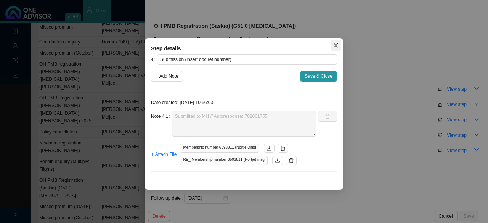
click at [334, 44] on icon "close" at bounding box center [336, 45] width 4 height 4
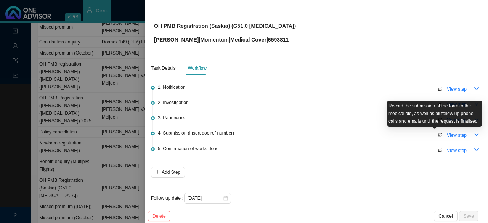
click at [442, 120] on div "Record the submission of the form to the medical aid, as well as all follow up …" at bounding box center [434, 114] width 95 height 26
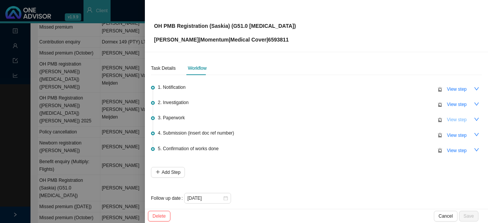
click at [447, 122] on span "View step" at bounding box center [457, 120] width 20 height 8
type input "Paperwork"
type textarea "Forms received // Acknowledged forms"
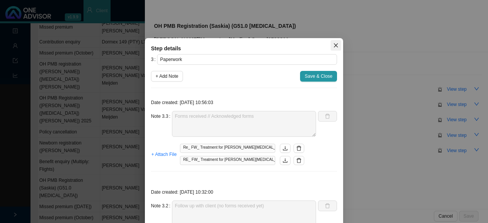
click at [333, 47] on icon "close" at bounding box center [335, 45] width 5 height 5
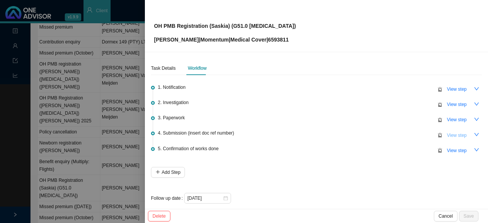
click at [451, 135] on span "View step" at bounding box center [457, 136] width 20 height 8
type input "Submission (insert doc ref number)"
type textarea "Submitted to MH // Autoresponse: 702061755."
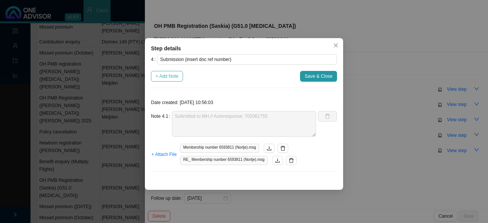
click at [170, 78] on span "+ Add Note" at bounding box center [167, 76] width 23 height 8
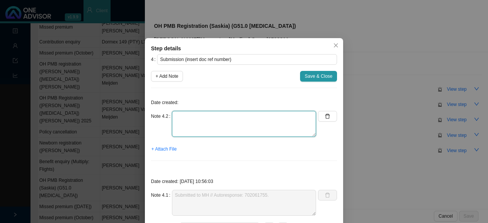
click at [196, 122] on textarea at bounding box center [244, 124] width 144 height 26
type textarea "MH correspondence: Need quote // Asked client for quote"
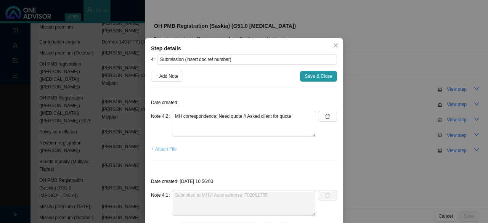
click at [160, 153] on button "+ Attach File" at bounding box center [164, 149] width 26 height 11
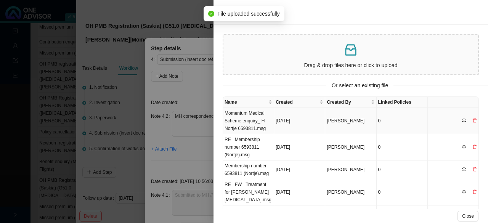
click at [262, 122] on td "Momentum Medical Scheme enquiry_ H Nortje 6593811.msg" at bounding box center [248, 121] width 51 height 26
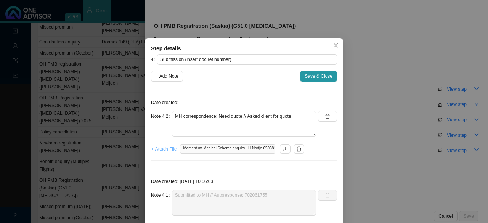
click at [161, 149] on span "+ Attach File" at bounding box center [163, 149] width 25 height 8
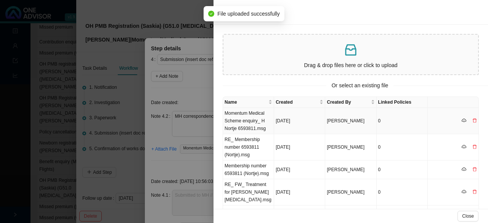
click at [249, 127] on td "Momentum Medical Scheme enquiry_ H Nortje 6593811.msg" at bounding box center [248, 121] width 51 height 26
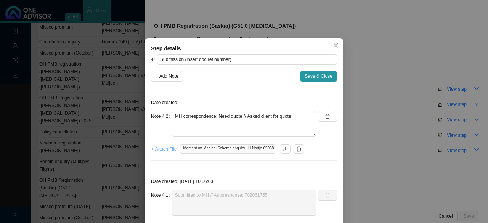
click at [167, 150] on span "+ Attach File" at bounding box center [163, 149] width 25 height 8
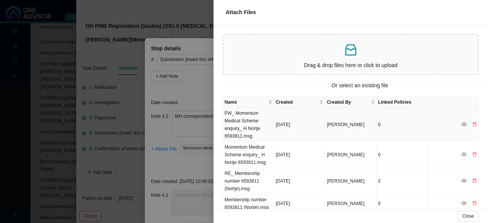
click at [246, 128] on td "FW_ Momentum Medical Scheme enquiry_ H Nortje 6593811.msg" at bounding box center [248, 125] width 51 height 34
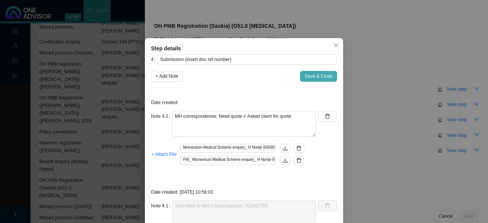
click at [311, 78] on span "Save & Close" at bounding box center [319, 76] width 28 height 8
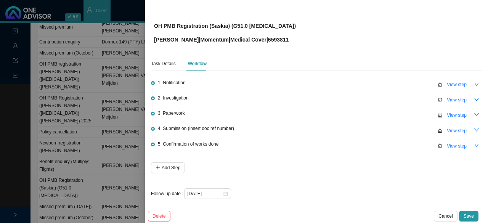
scroll to position [5, 0]
click at [225, 192] on icon "close-circle" at bounding box center [226, 193] width 5 height 5
click at [225, 192] on div at bounding box center [207, 193] width 41 height 8
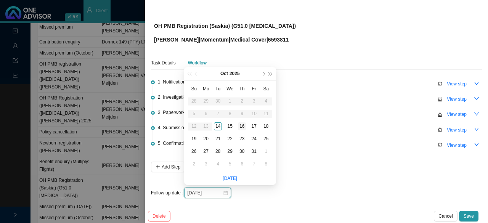
type input "[DATE]"
click at [242, 124] on div "16" at bounding box center [242, 126] width 8 height 8
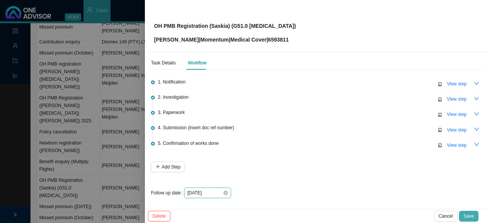
click at [468, 216] on span "Save" at bounding box center [469, 216] width 10 height 8
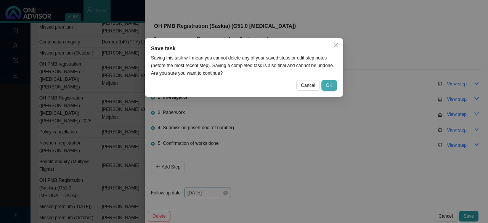
click at [329, 86] on span "OK" at bounding box center [329, 86] width 6 height 8
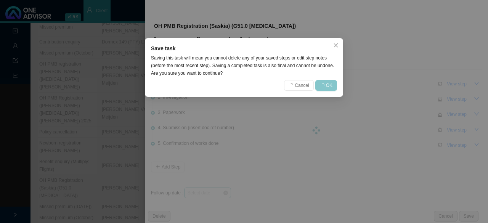
scroll to position [0, 0]
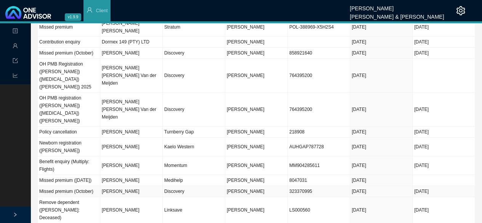
click at [256, 186] on td "[PERSON_NAME]" at bounding box center [256, 191] width 63 height 11
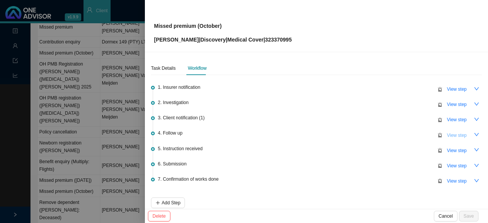
click at [456, 132] on span "View step" at bounding box center [457, 136] width 20 height 8
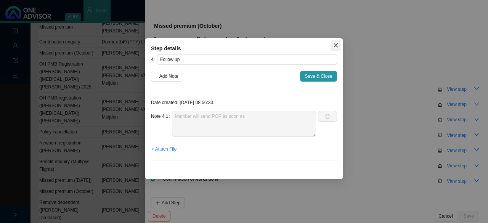
click at [335, 42] on button "Close" at bounding box center [336, 45] width 11 height 11
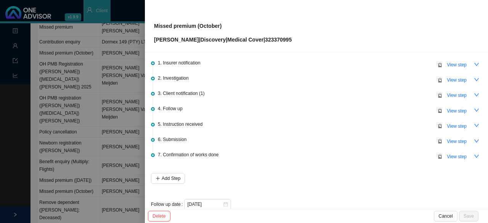
scroll to position [35, 0]
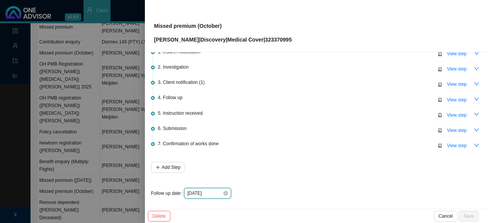
click at [220, 190] on input "[DATE]" at bounding box center [204, 194] width 35 height 8
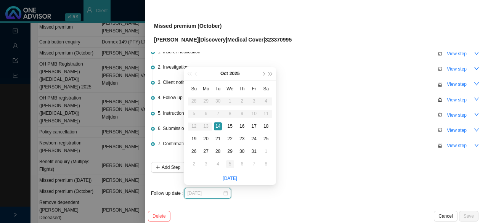
type input "[DATE]"
drag, startPoint x: 232, startPoint y: 162, endPoint x: 314, endPoint y: 174, distance: 83.2
click at [232, 162] on div "5" at bounding box center [230, 164] width 8 height 8
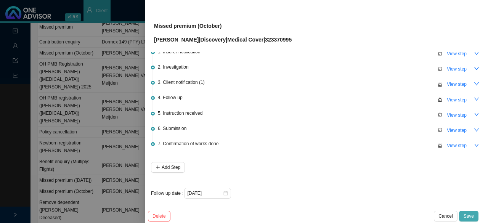
click at [468, 215] on span "Save" at bounding box center [469, 216] width 10 height 8
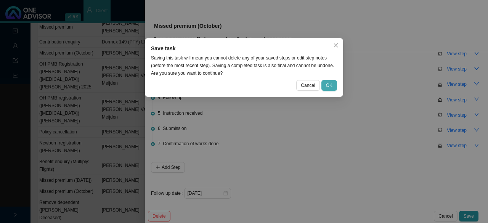
click at [333, 86] on button "OK" at bounding box center [330, 85] width 16 height 11
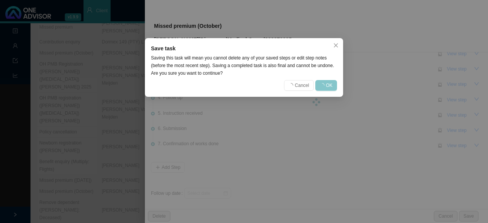
scroll to position [0, 0]
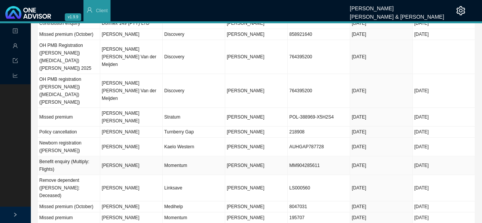
click at [240, 163] on span "[PERSON_NAME]" at bounding box center [246, 165] width 38 height 5
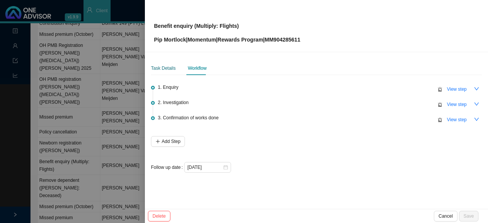
drag, startPoint x: 157, startPoint y: 69, endPoint x: 225, endPoint y: 77, distance: 68.8
click at [158, 69] on div "Task Details" at bounding box center [163, 68] width 25 height 8
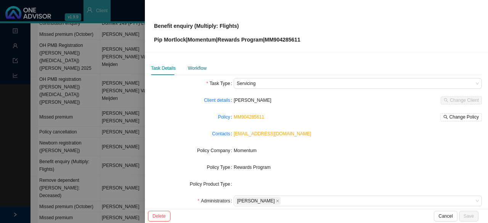
click at [199, 66] on div "Workflow" at bounding box center [197, 68] width 19 height 8
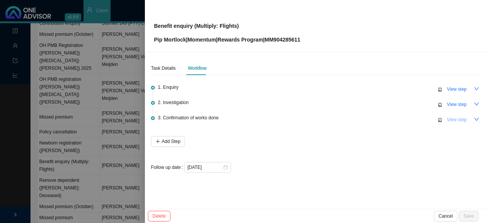
click at [471, 119] on button "View step" at bounding box center [456, 119] width 29 height 11
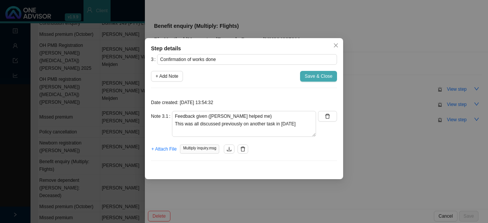
click at [318, 76] on span "Save & Close" at bounding box center [319, 76] width 28 height 8
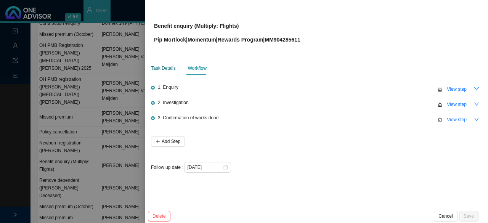
click at [165, 68] on div "Task Details" at bounding box center [163, 68] width 25 height 8
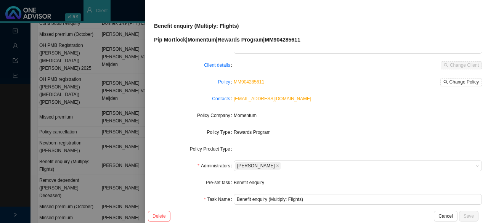
scroll to position [76, 0]
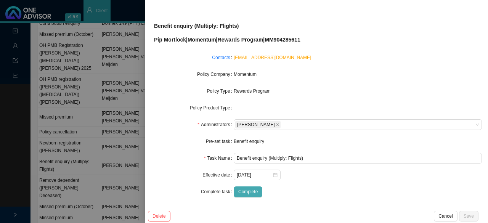
click at [245, 192] on span "Complete" at bounding box center [247, 192] width 19 height 8
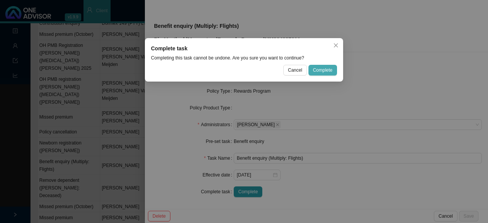
click at [333, 69] on span "Complete" at bounding box center [322, 70] width 19 height 8
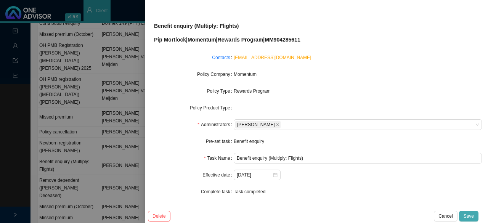
click at [474, 219] on button "Save" at bounding box center [468, 216] width 19 height 11
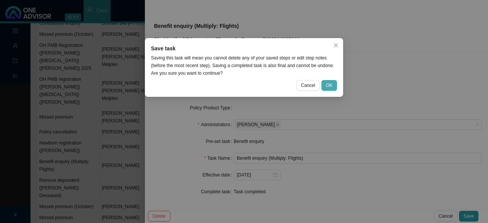
click at [334, 86] on button "OK" at bounding box center [330, 85] width 16 height 11
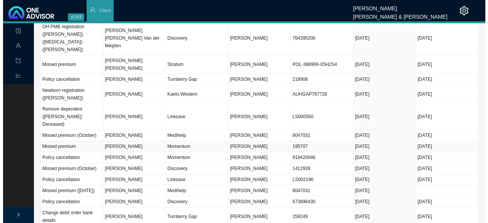
scroll to position [114, 0]
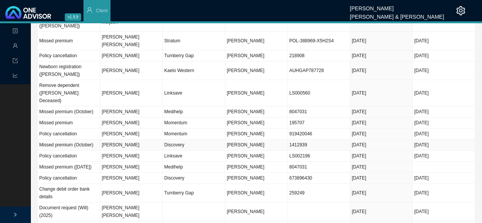
click at [173, 140] on td "Discovery" at bounding box center [194, 145] width 63 height 11
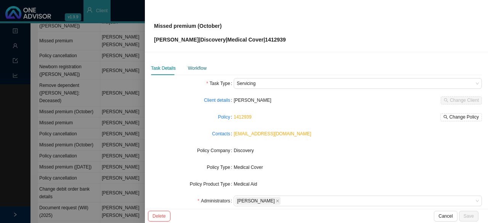
click at [195, 71] on div "Workflow" at bounding box center [197, 68] width 19 height 8
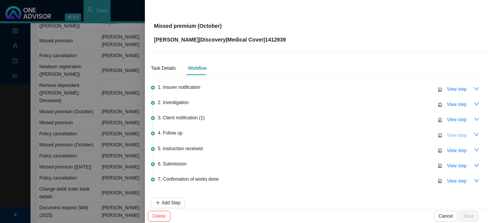
click at [458, 134] on span "View step" at bounding box center [457, 136] width 20 height 8
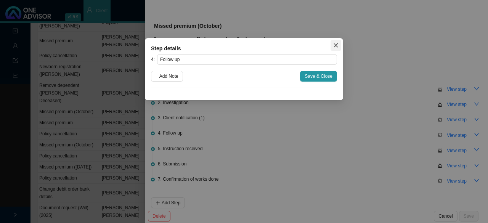
click at [336, 47] on icon "close" at bounding box center [335, 45] width 5 height 5
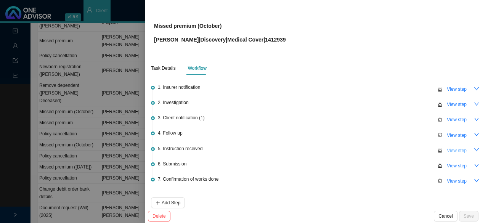
click at [449, 151] on span "View step" at bounding box center [457, 151] width 20 height 8
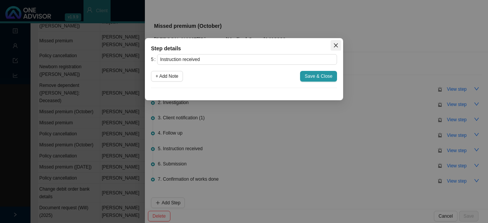
click at [336, 42] on button "Close" at bounding box center [336, 45] width 11 height 11
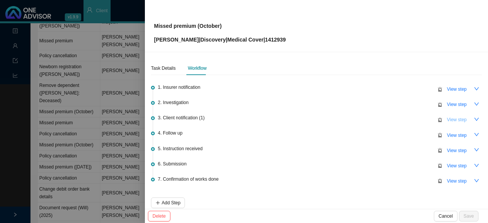
click at [459, 121] on span "View step" at bounding box center [457, 120] width 20 height 8
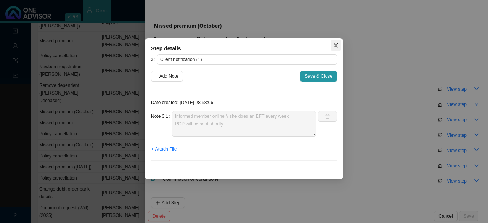
click at [336, 43] on icon "close" at bounding box center [335, 45] width 5 height 5
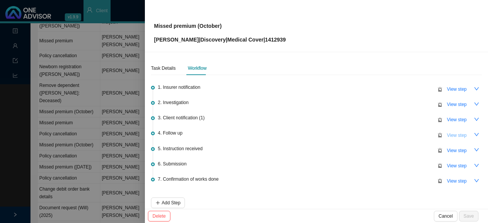
click at [452, 135] on span "View step" at bounding box center [457, 136] width 20 height 8
type input "Follow up"
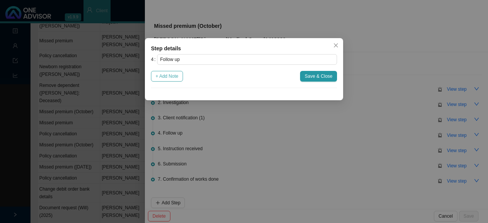
click at [167, 76] on span "+ Add Note" at bounding box center [167, 76] width 23 height 8
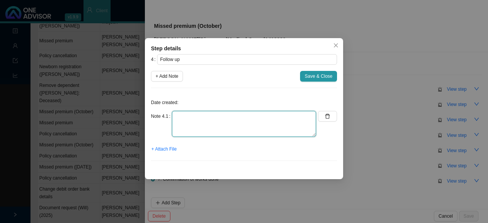
click at [203, 127] on textarea at bounding box center [244, 124] width 144 height 26
type textarea "Member mentioned she will make payment [DATE]"
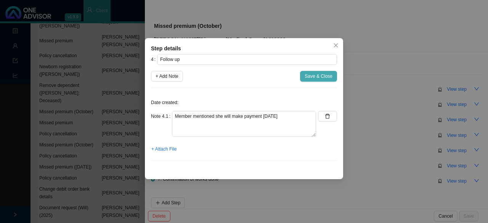
click at [312, 77] on span "Save & Close" at bounding box center [319, 76] width 28 height 8
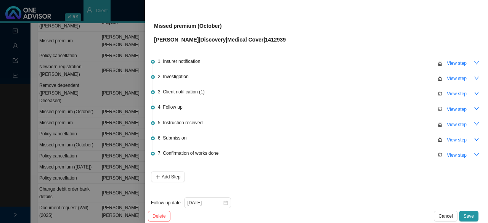
scroll to position [35, 0]
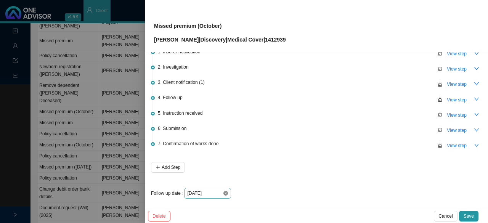
click at [224, 193] on icon "close-circle" at bounding box center [226, 193] width 5 height 5
click at [226, 193] on div at bounding box center [207, 194] width 41 height 8
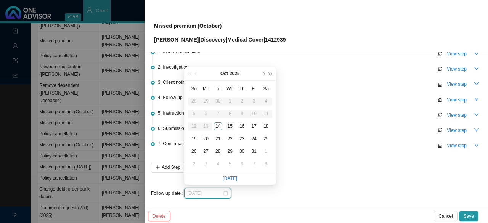
type input "[DATE]"
click at [230, 125] on div "15" at bounding box center [230, 126] width 8 height 8
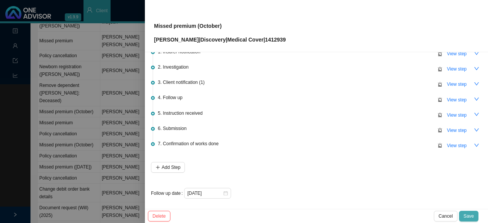
click at [476, 216] on button "Save" at bounding box center [468, 216] width 19 height 11
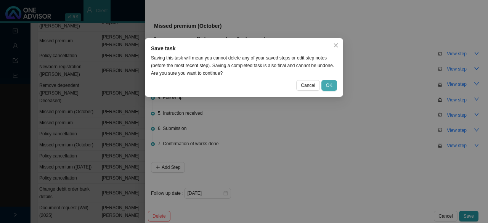
click at [326, 85] on span "OK" at bounding box center [329, 86] width 6 height 8
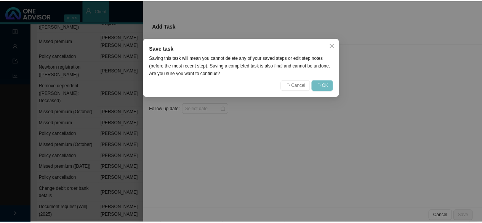
scroll to position [0, 0]
